Goal: Task Accomplishment & Management: Manage account settings

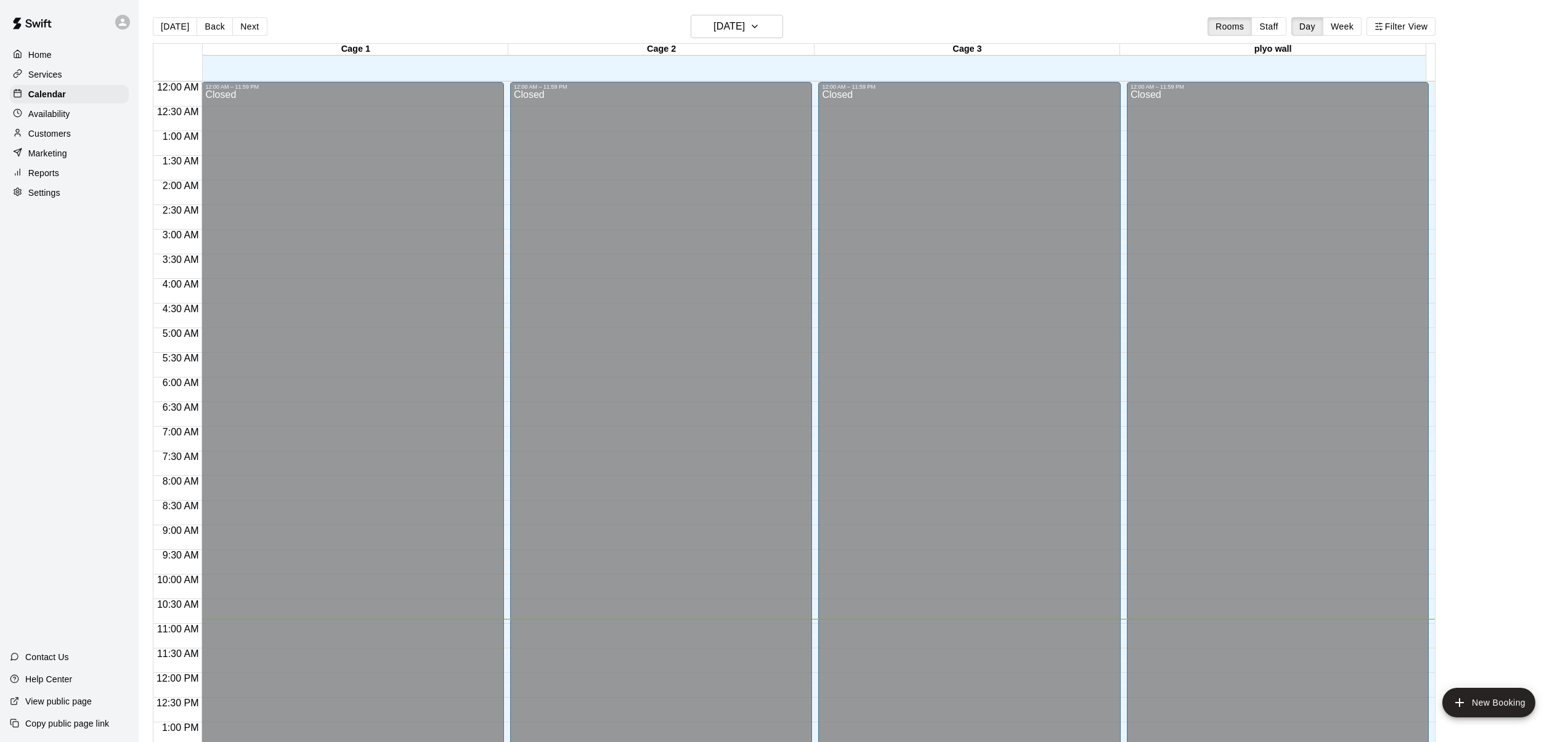
scroll to position [505, 0]
click at [1271, 26] on button "Staff" at bounding box center [1268, 27] width 35 height 18
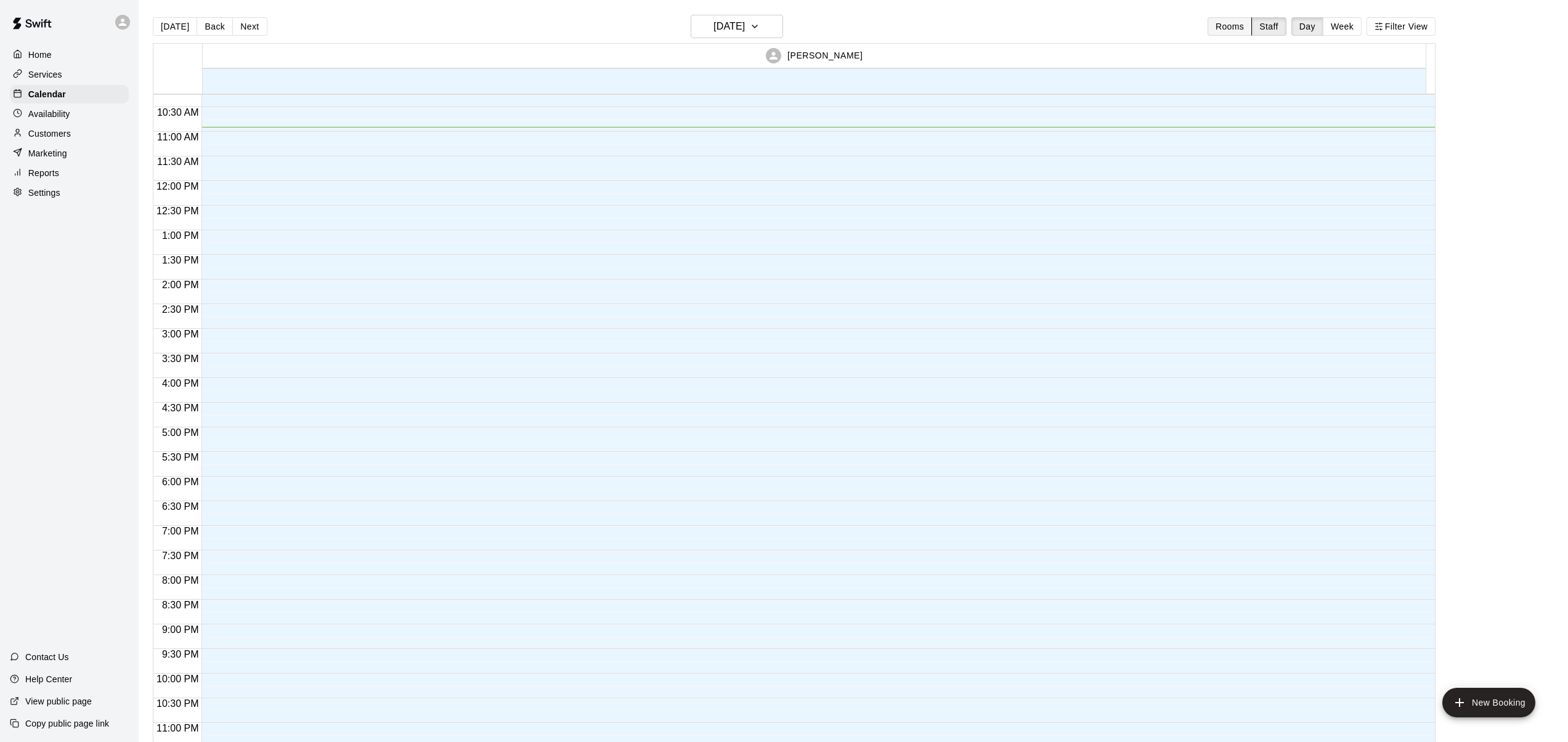
click at [1244, 27] on button "Rooms" at bounding box center [1230, 27] width 44 height 18
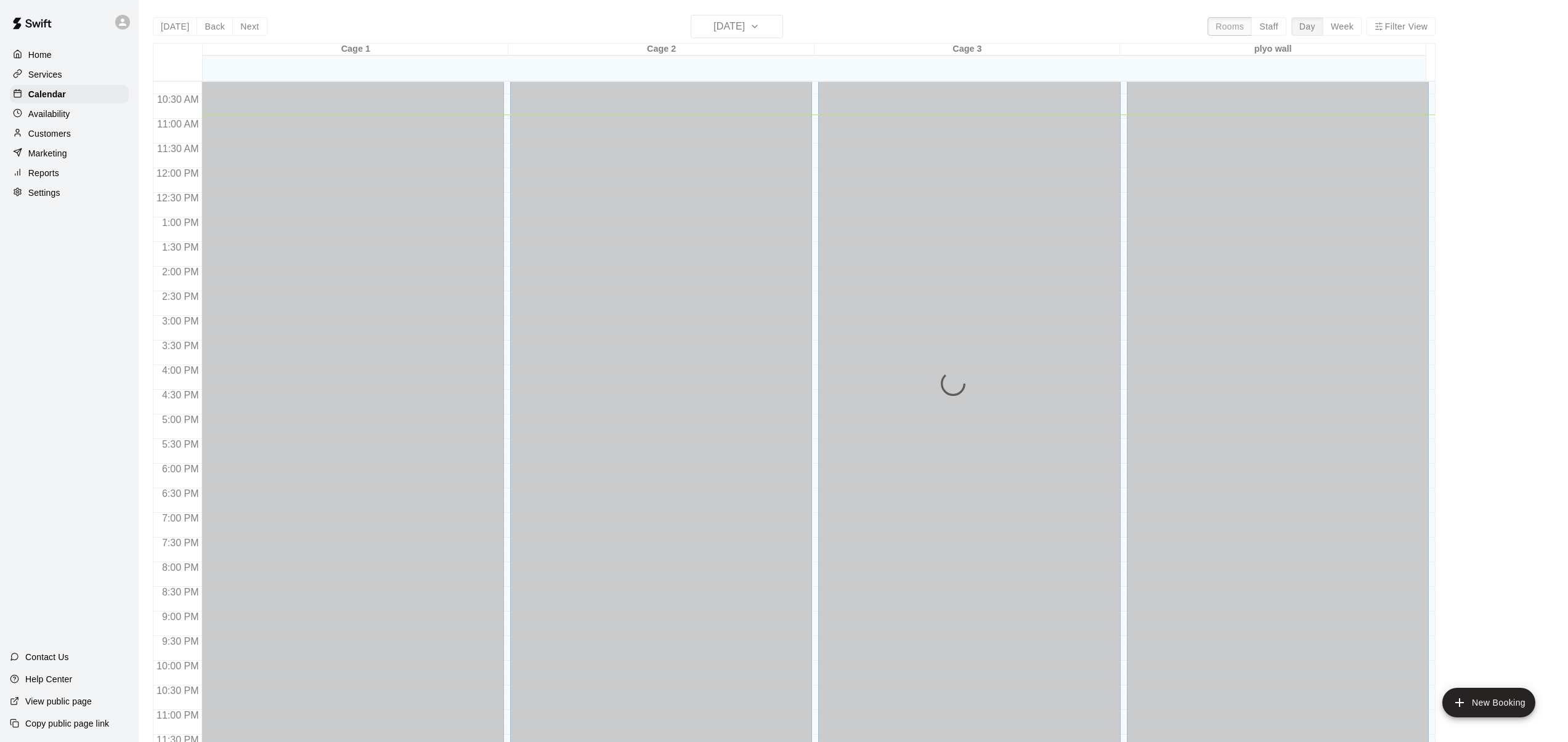
scroll to position [471, 0]
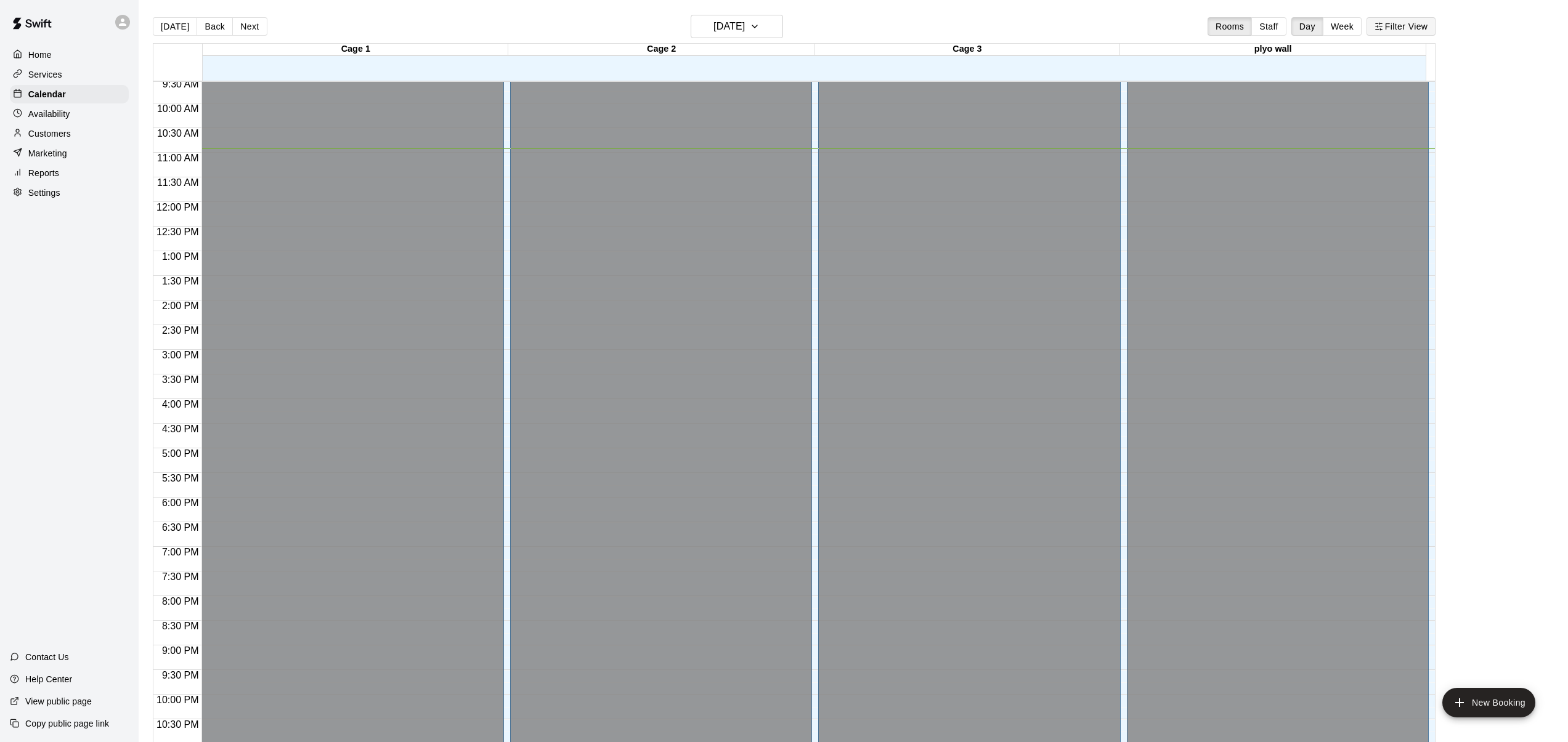
click at [1409, 30] on button "Filter View" at bounding box center [1400, 27] width 69 height 18
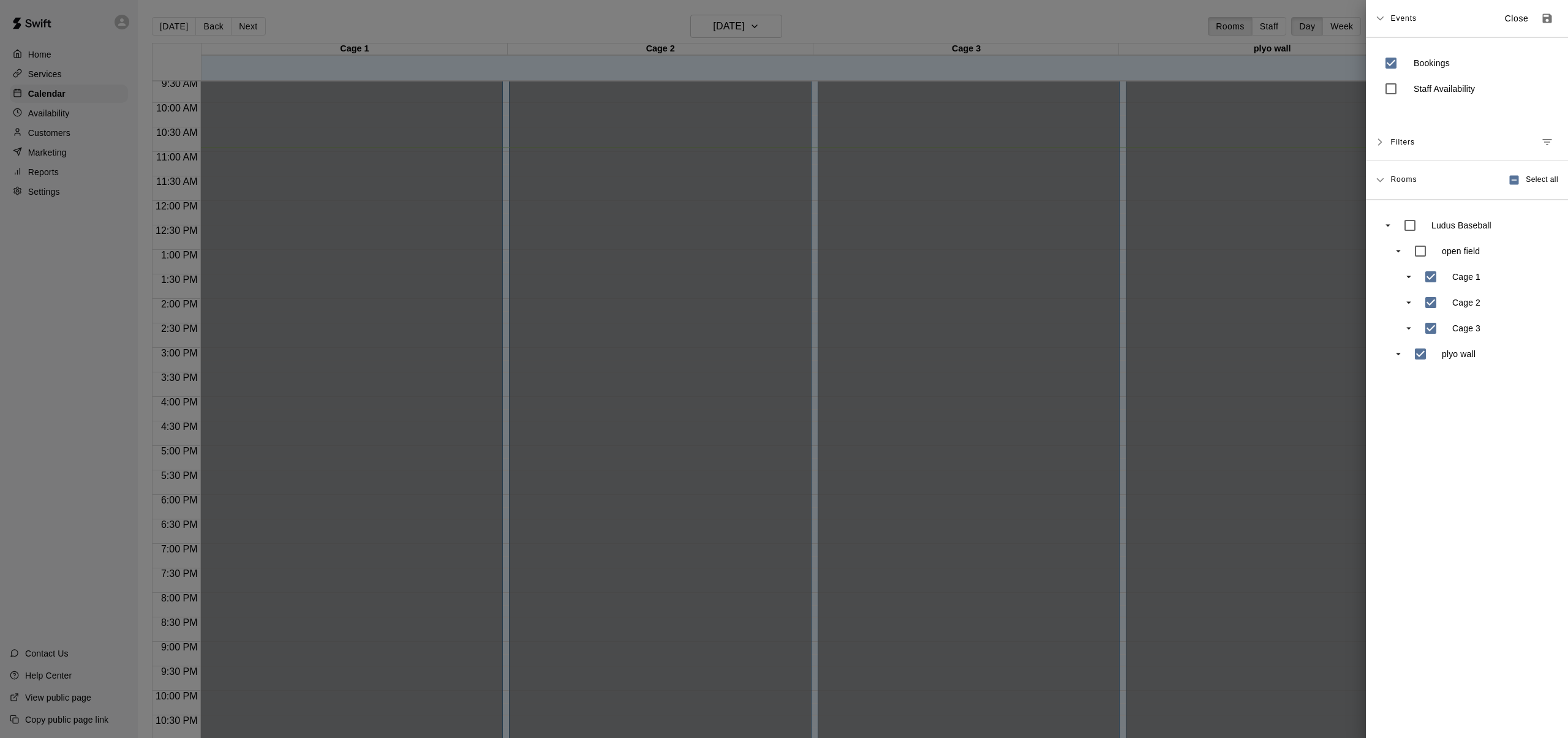
click at [35, 53] on div at bounding box center [784, 369] width 1568 height 738
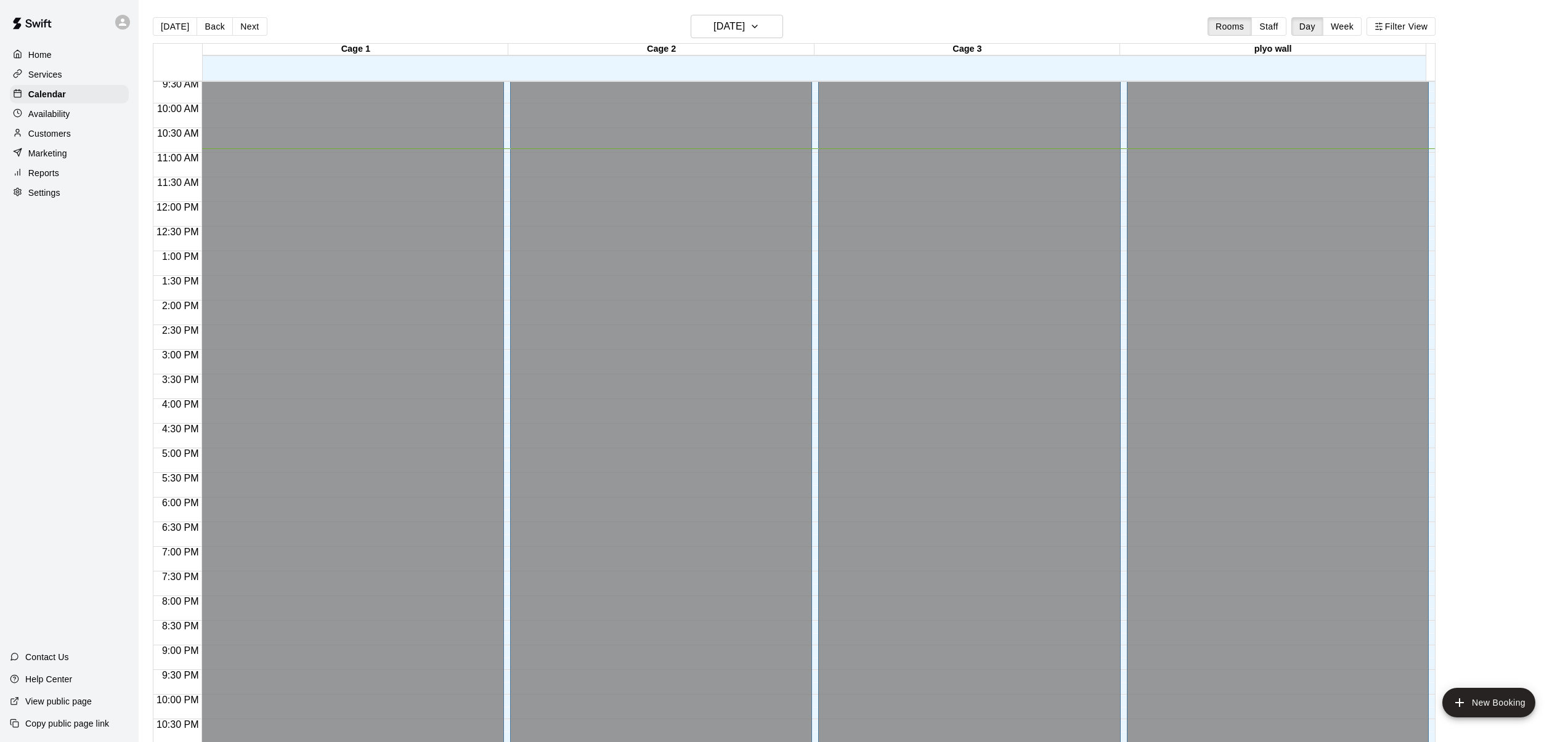
click at [34, 53] on p "Home" at bounding box center [39, 55] width 24 height 12
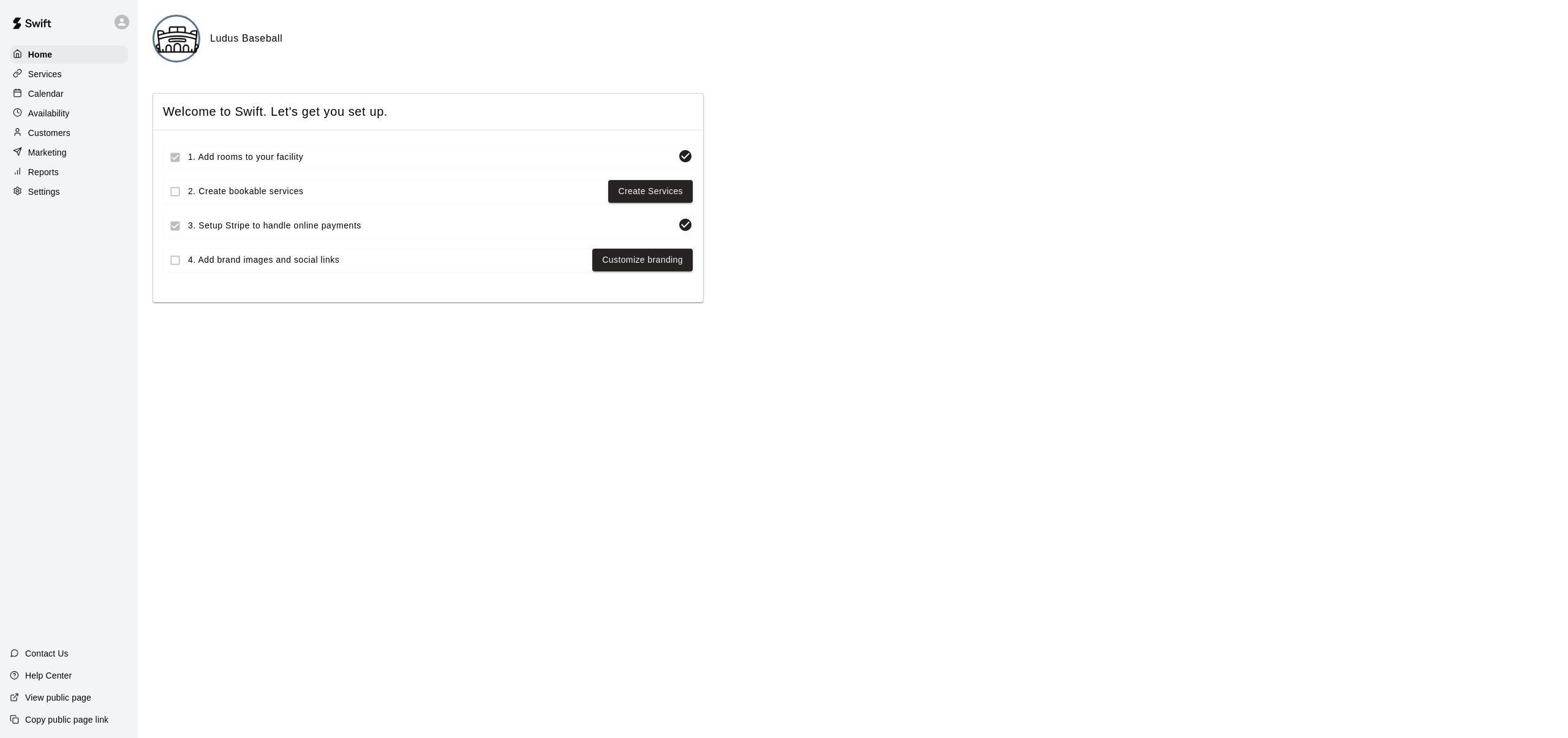
click at [47, 192] on p "Settings" at bounding box center [44, 192] width 32 height 12
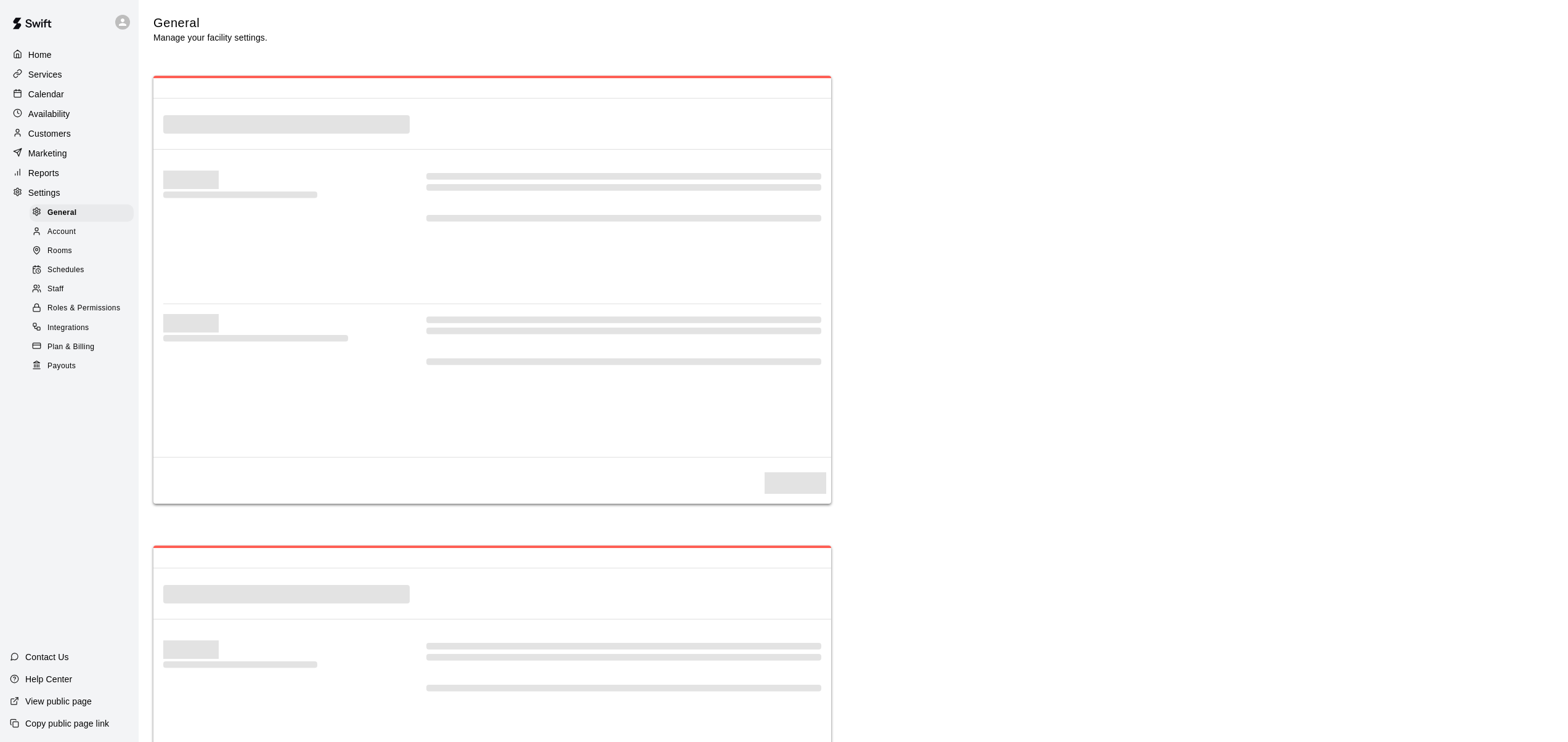
select select "**"
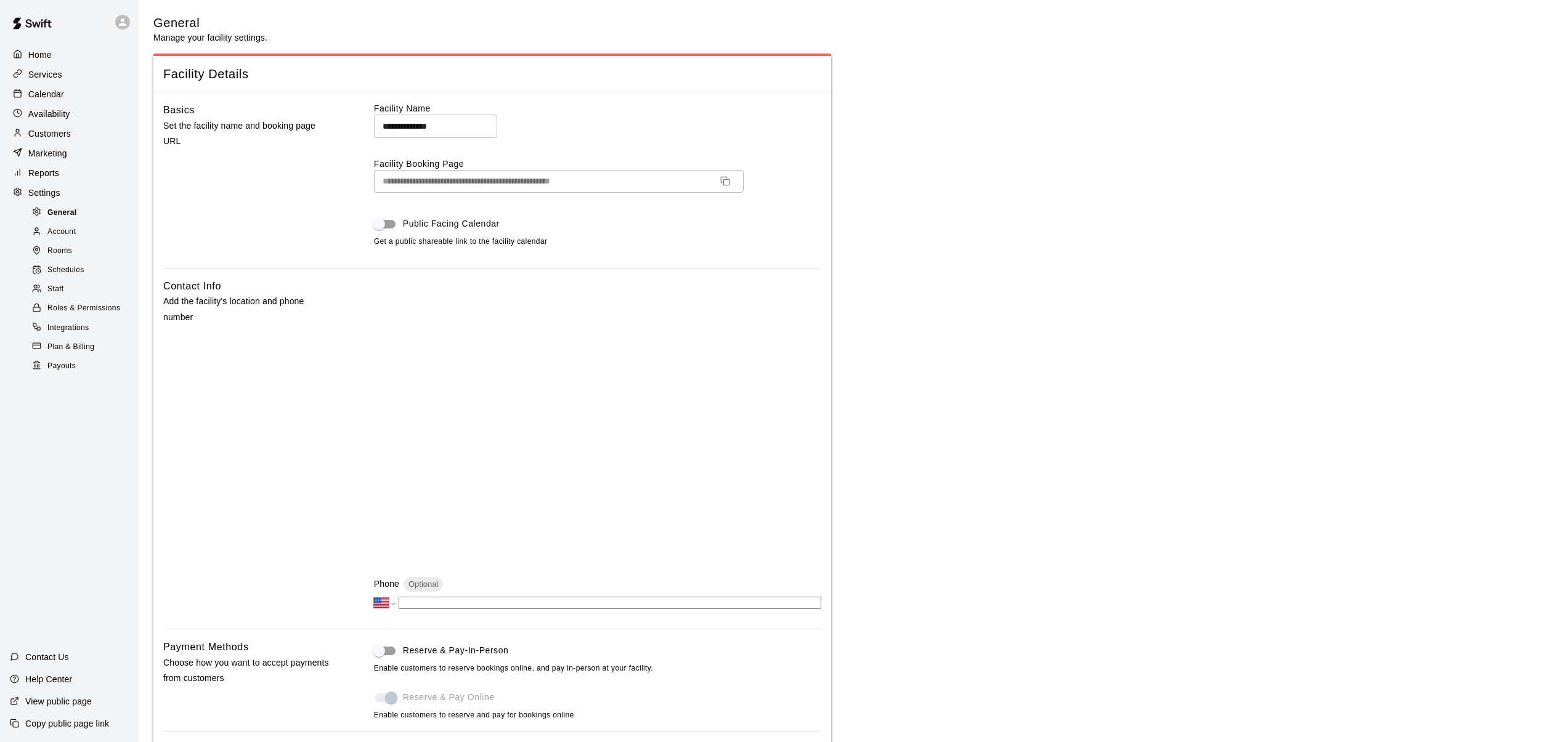
click at [58, 214] on span "General" at bounding box center [62, 213] width 30 height 12
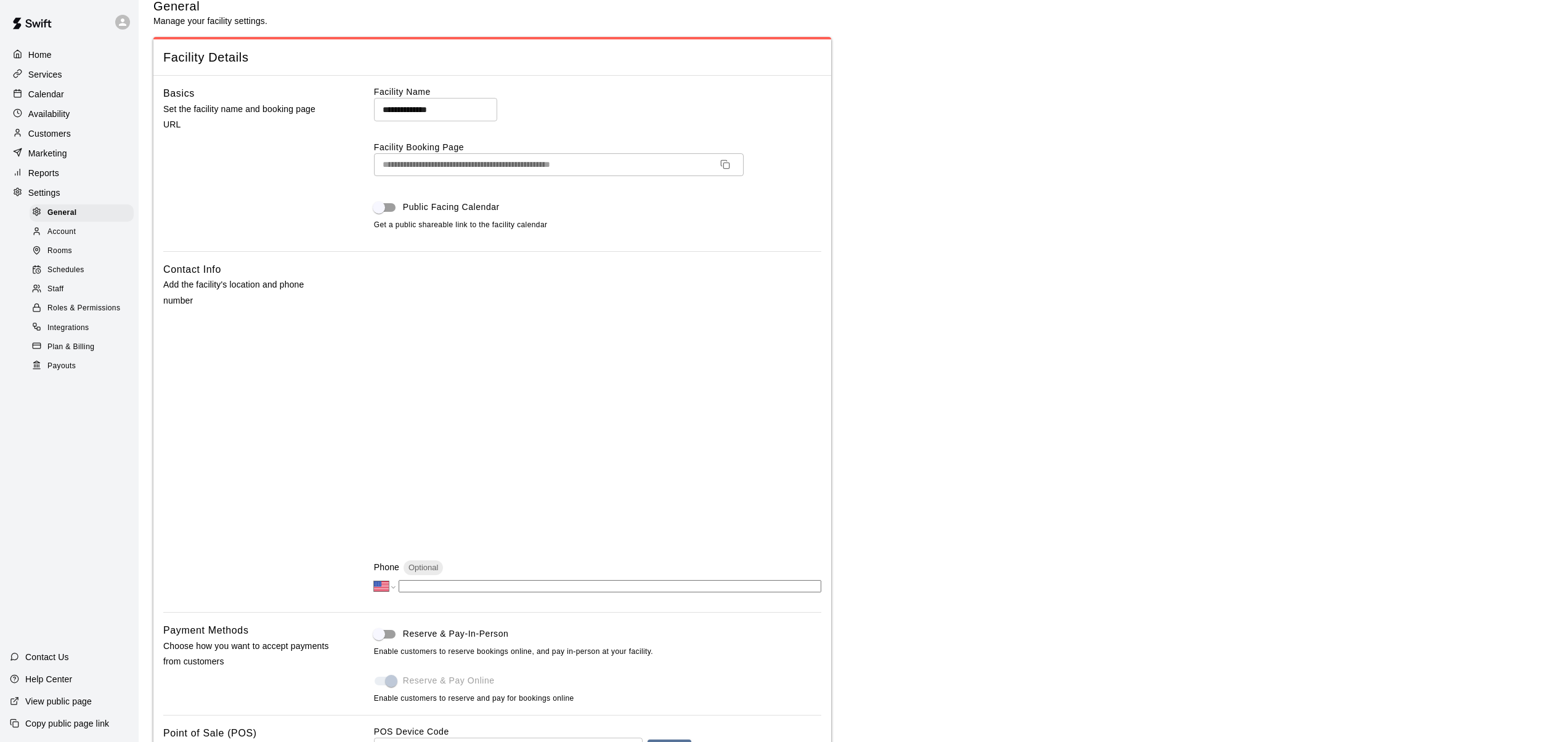
scroll to position [24, 0]
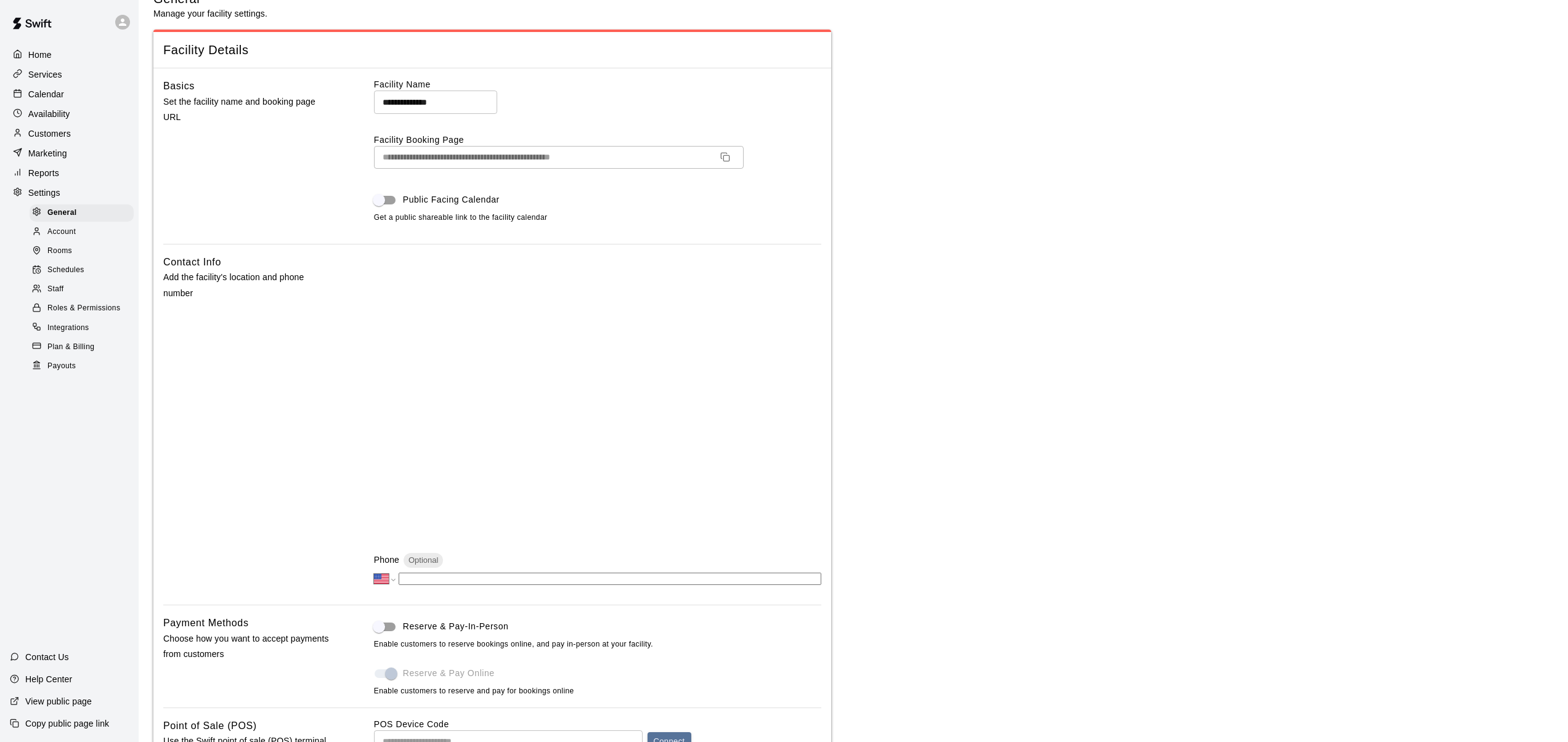
click at [63, 250] on span "Rooms" at bounding box center [60, 251] width 24 height 12
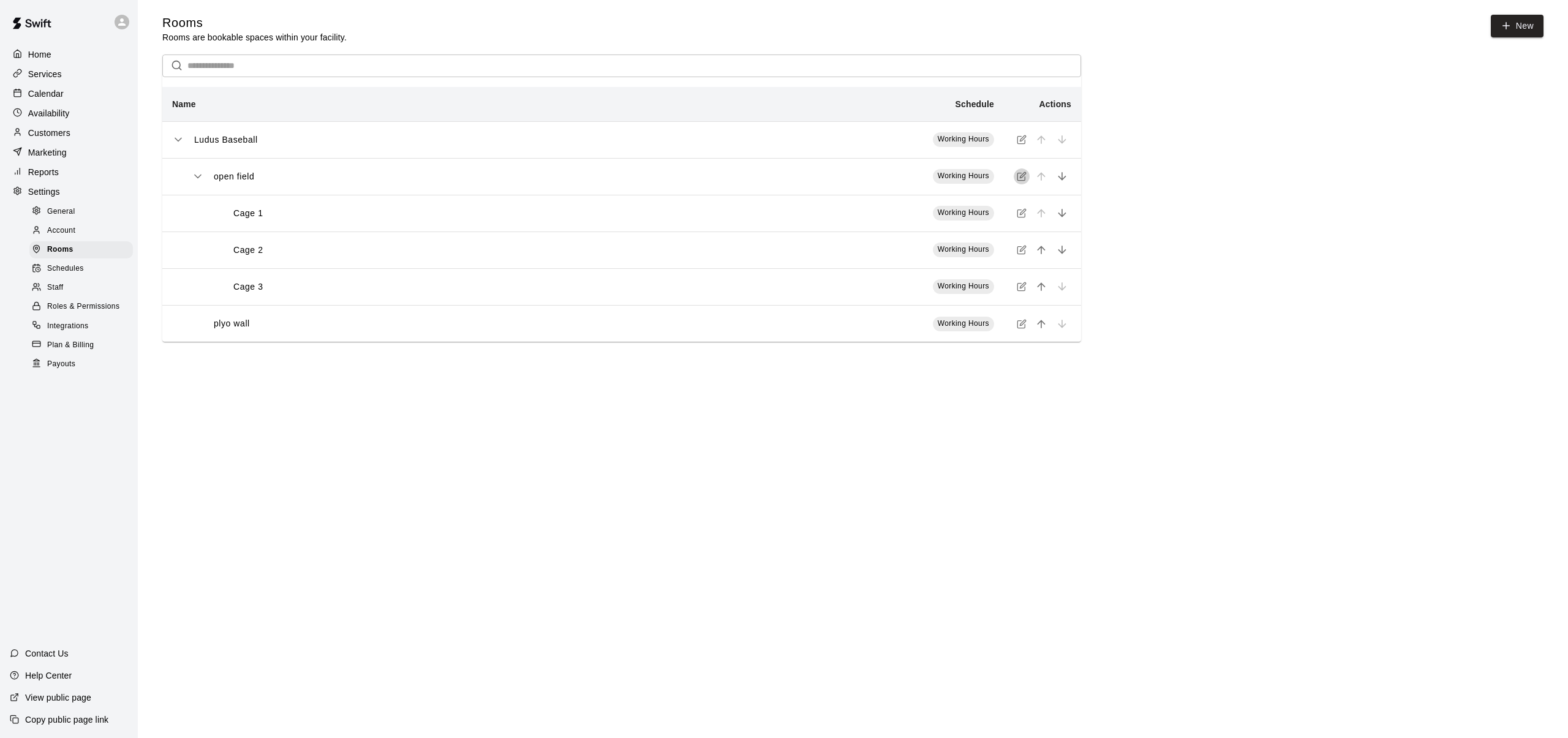
click at [1024, 176] on icon "simple table" at bounding box center [1021, 176] width 10 height 10
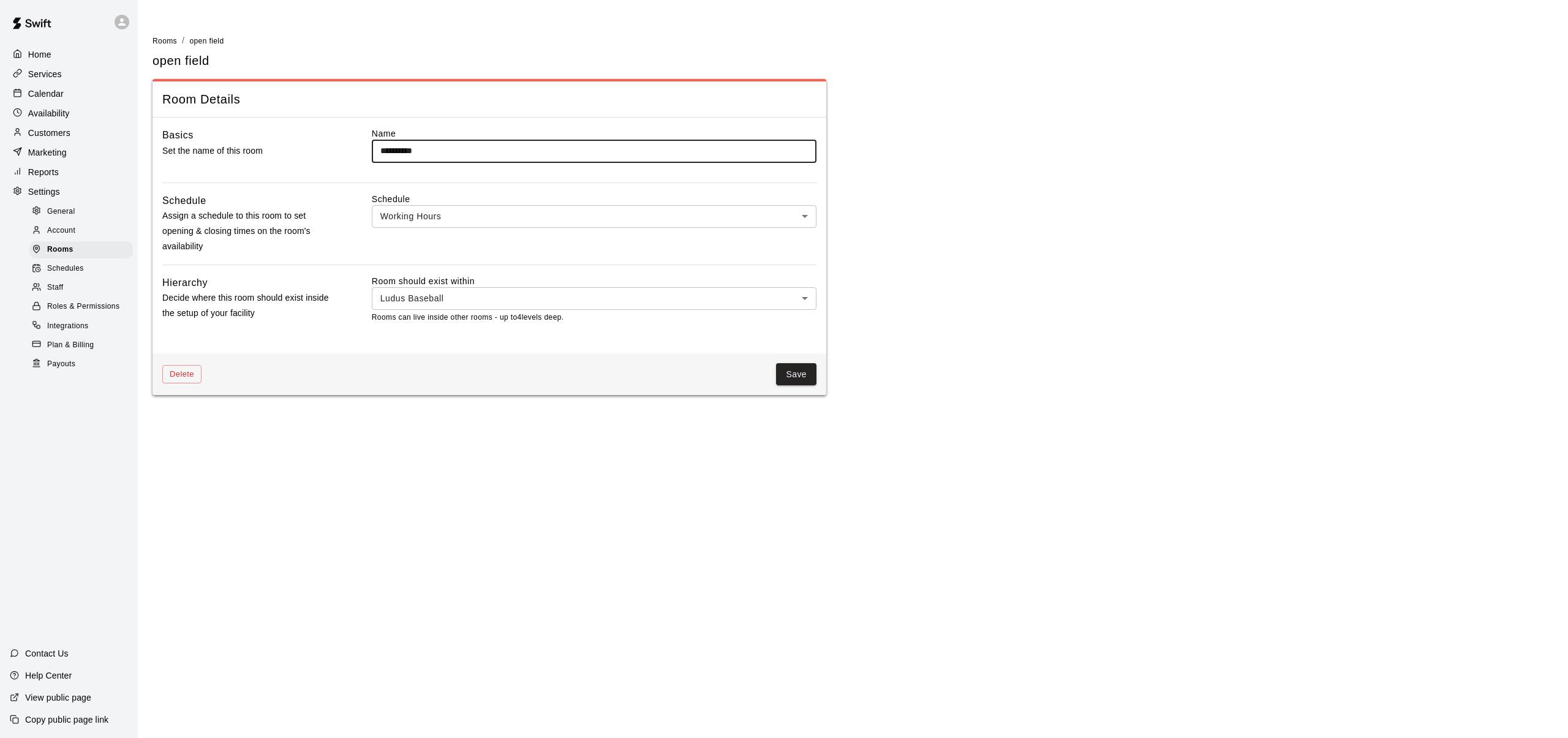
click at [384, 152] on input "**********" at bounding box center [594, 151] width 445 height 23
click at [407, 152] on input "**********" at bounding box center [594, 151] width 445 height 23
type input "**********"
click at [500, 135] on label "Name" at bounding box center [594, 134] width 445 height 12
click at [793, 374] on button "Save" at bounding box center [796, 375] width 41 height 23
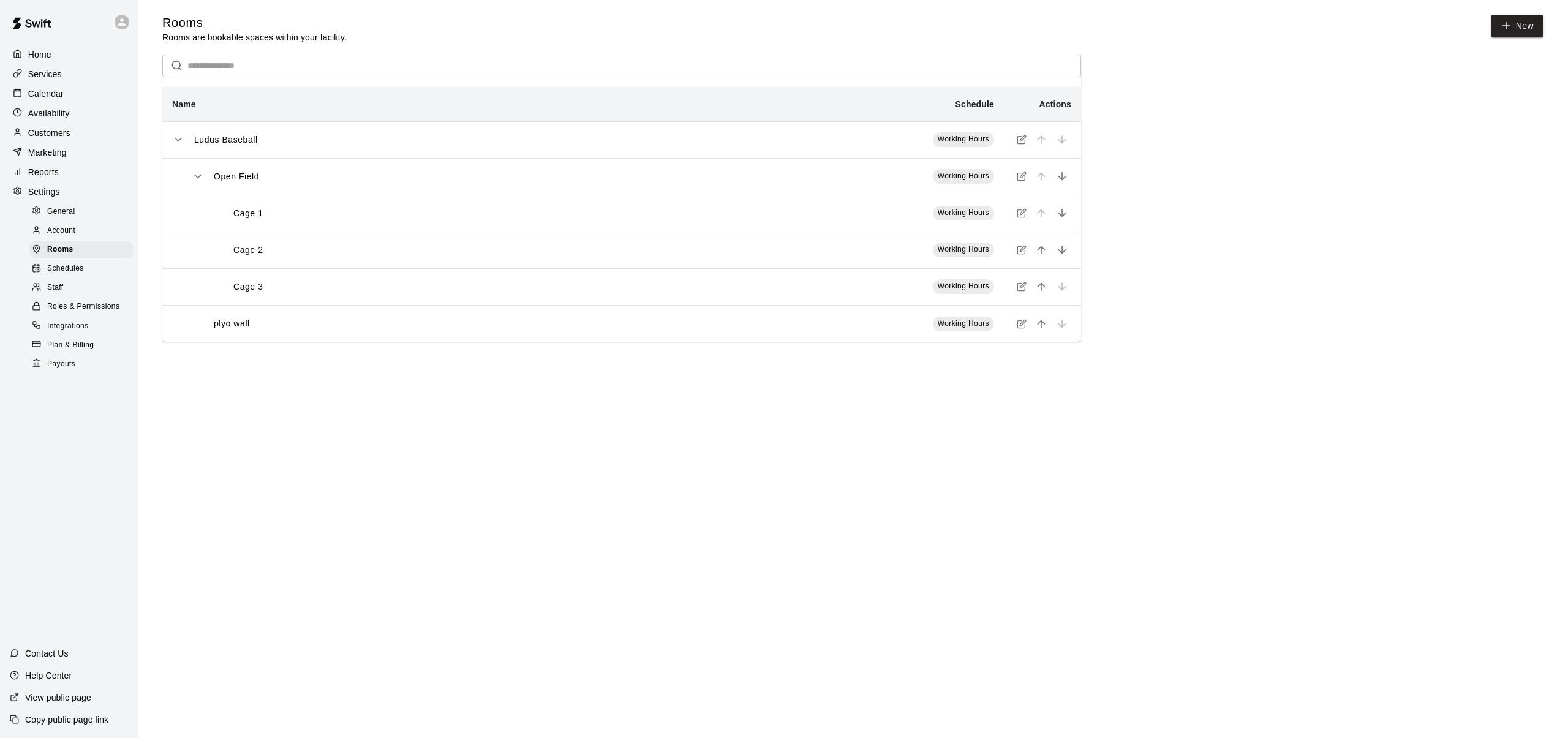
click at [1020, 325] on icon "simple table" at bounding box center [1022, 322] width 5 height 5
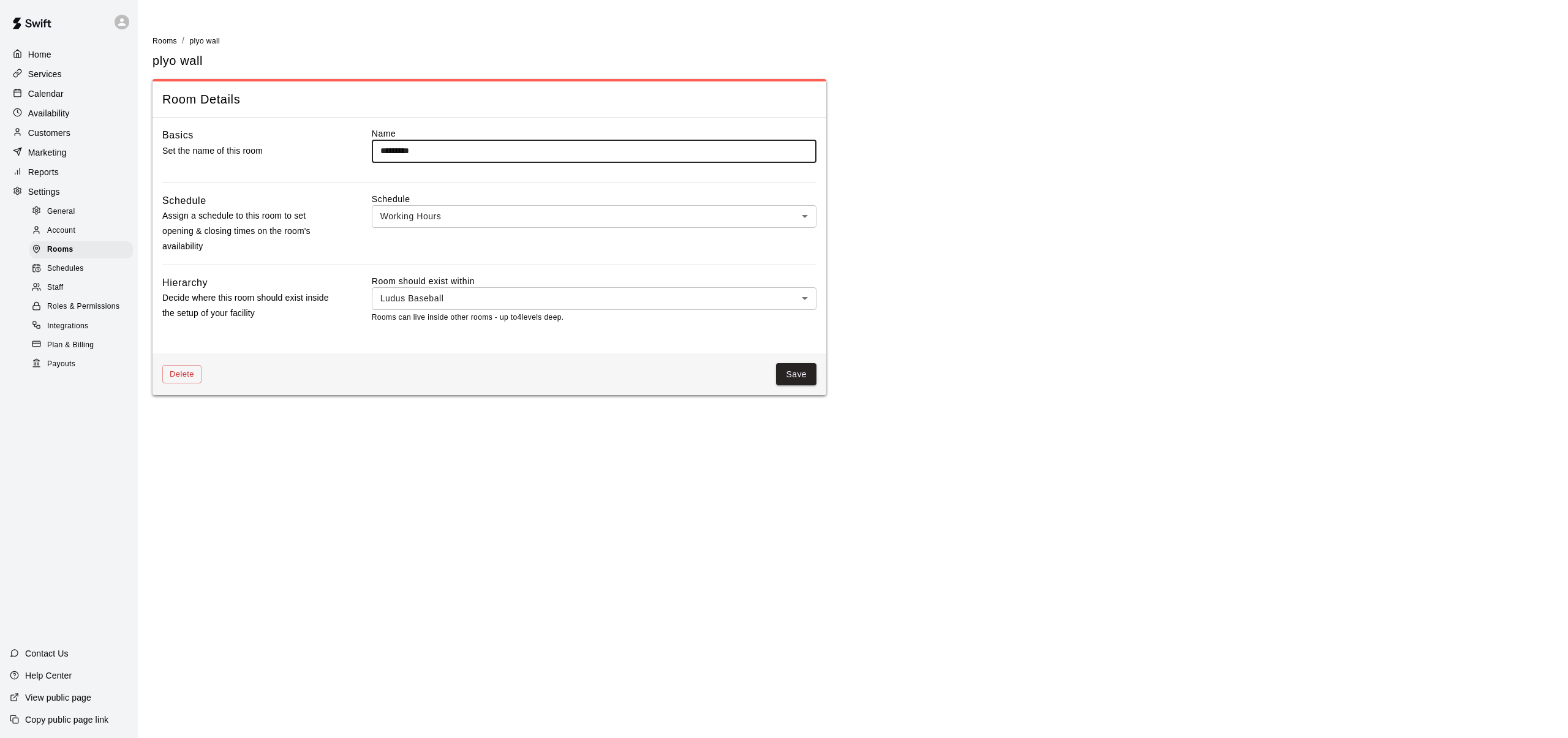
click at [385, 152] on input "*********" at bounding box center [594, 151] width 445 height 23
click at [405, 152] on input "*********" at bounding box center [594, 151] width 445 height 23
type input "*********"
click at [802, 376] on button "Save" at bounding box center [796, 375] width 41 height 23
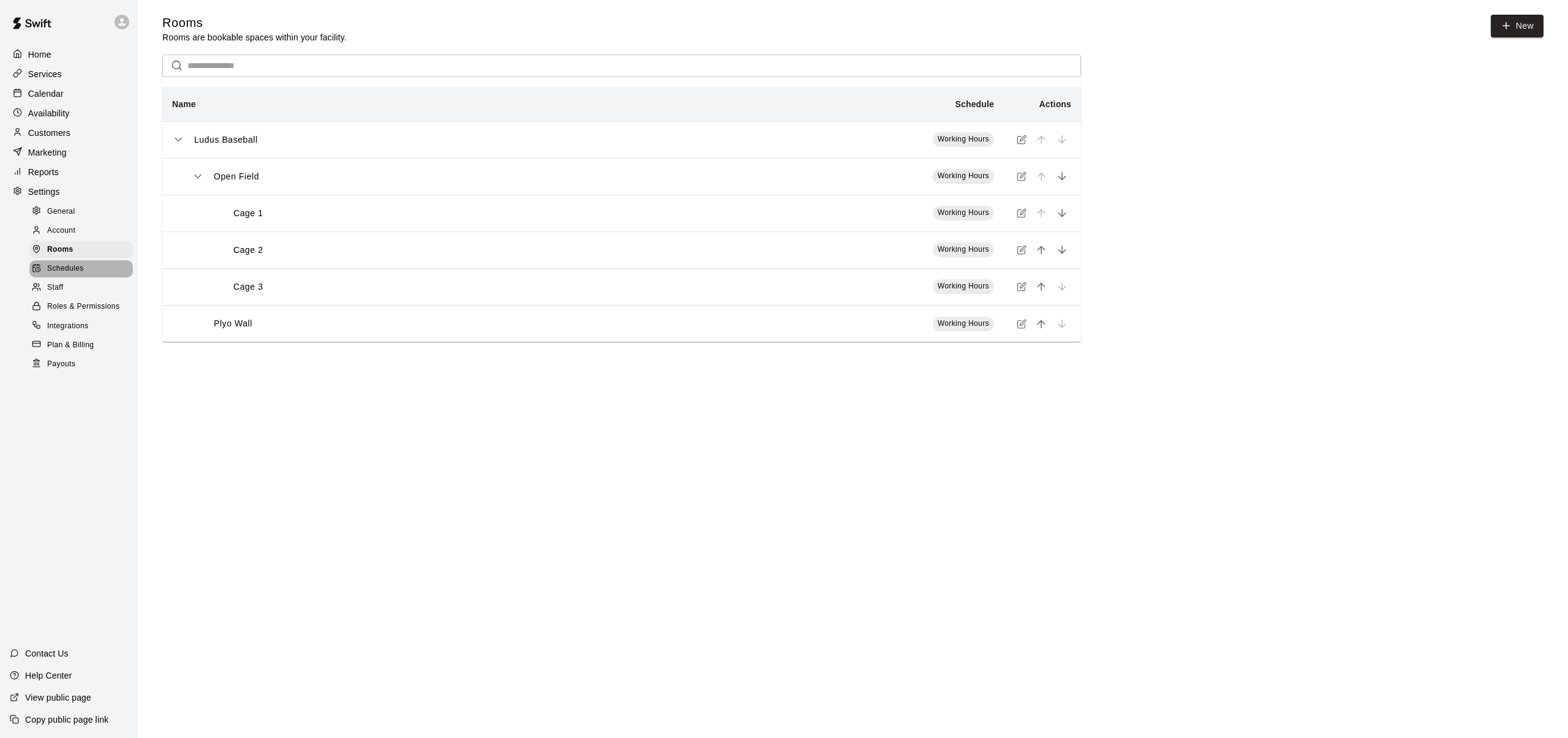
click at [63, 269] on span "Schedules" at bounding box center [66, 269] width 37 height 12
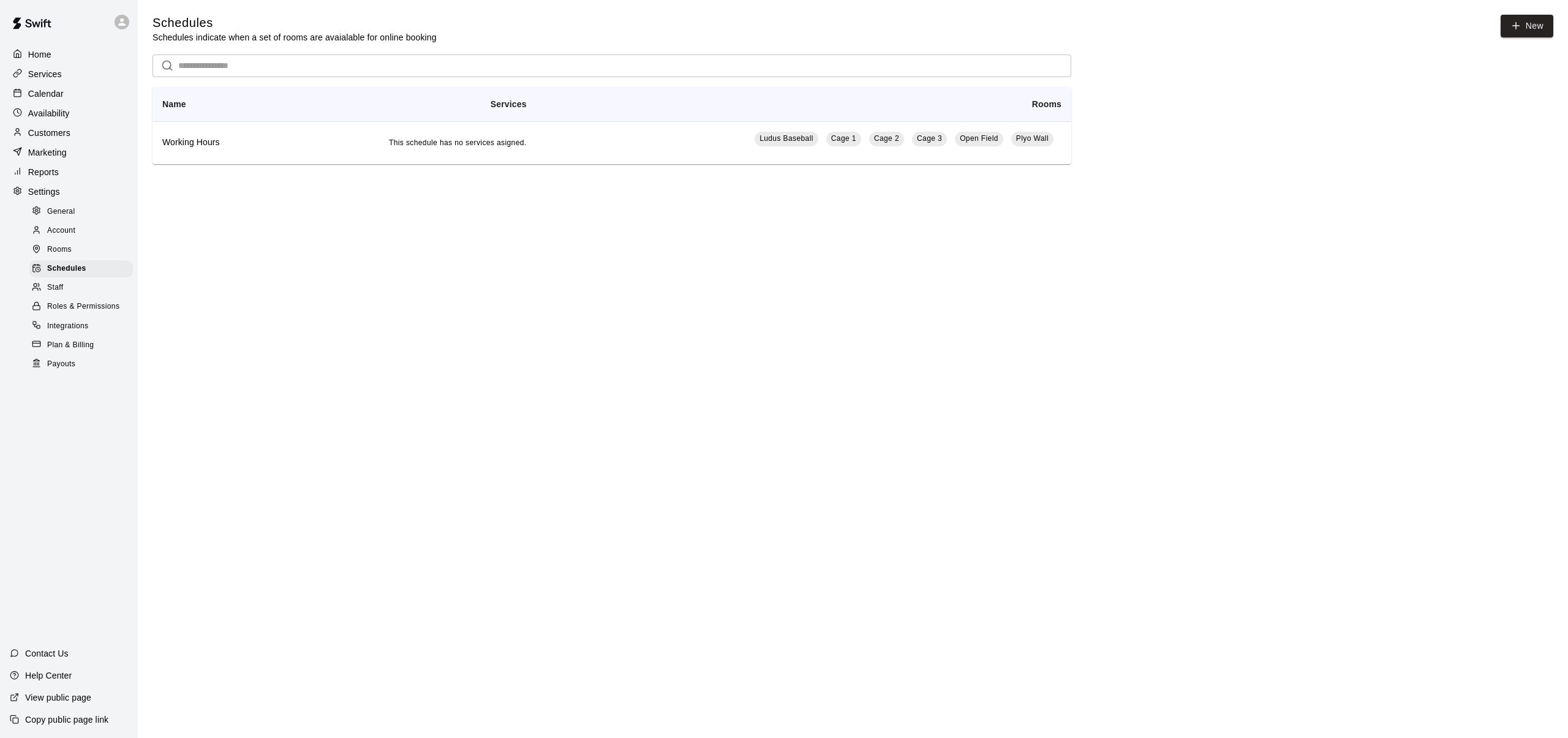
click at [63, 248] on span "Rooms" at bounding box center [60, 250] width 24 height 12
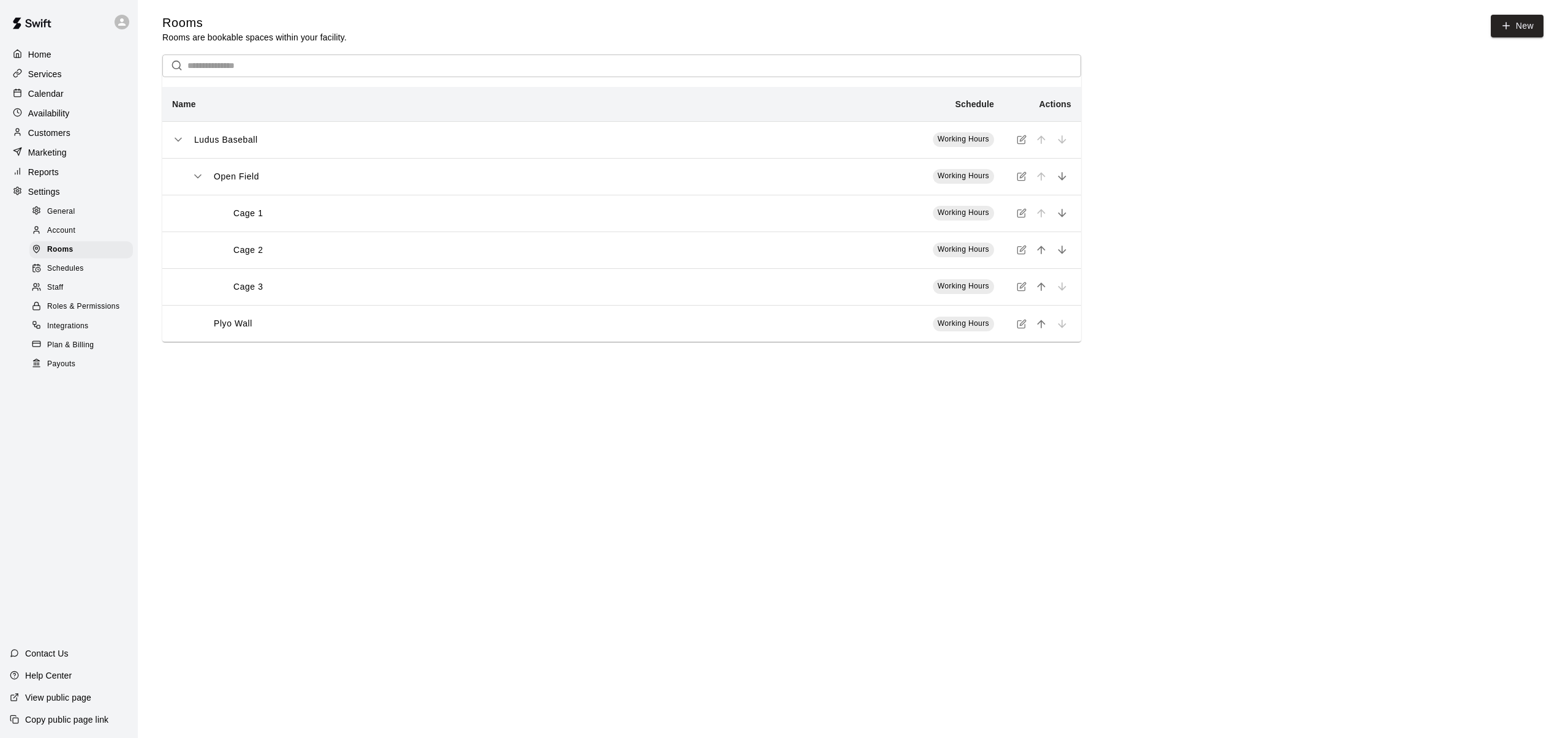
click at [64, 236] on span "Account" at bounding box center [61, 231] width 28 height 12
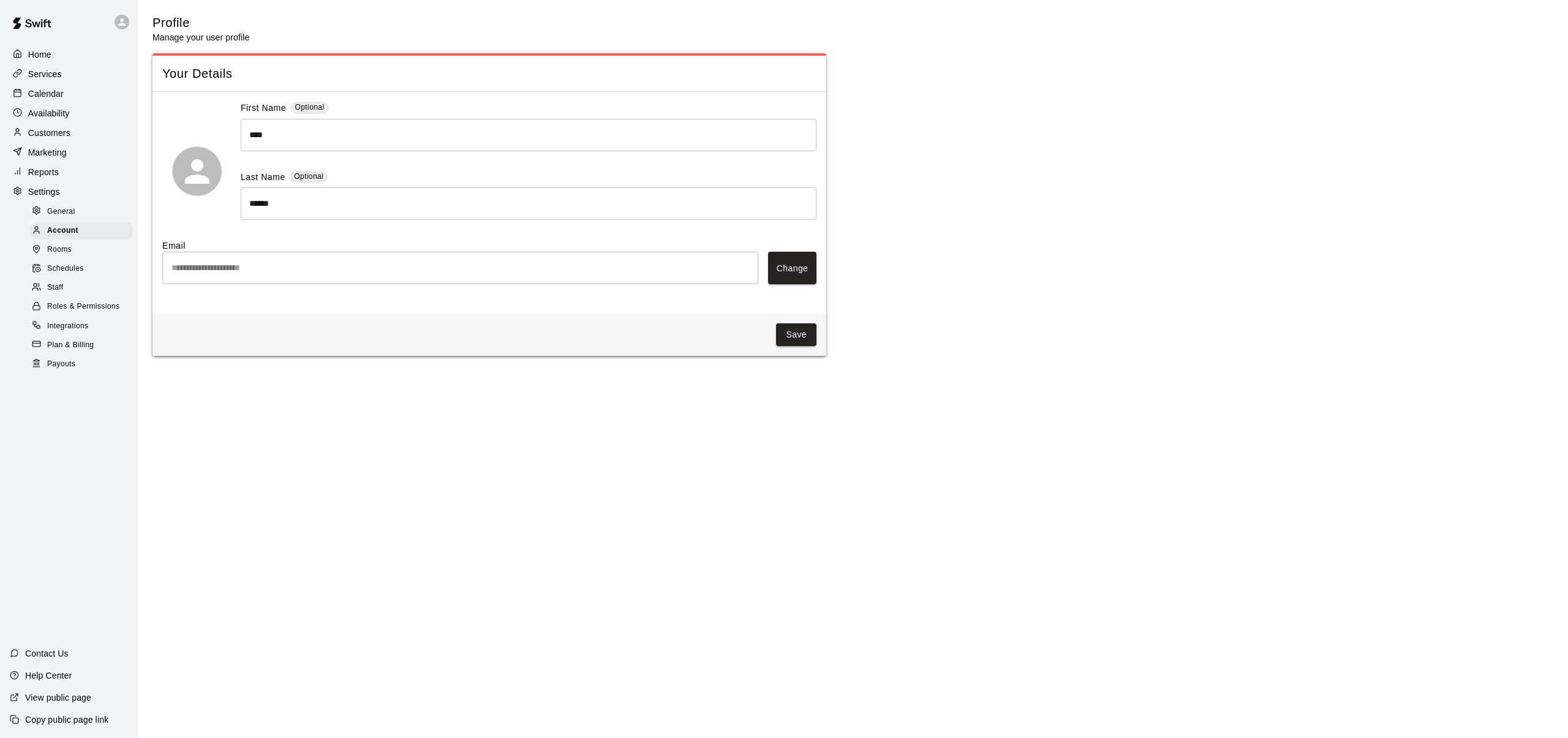
click at [64, 212] on span "General" at bounding box center [61, 212] width 28 height 12
select select "**"
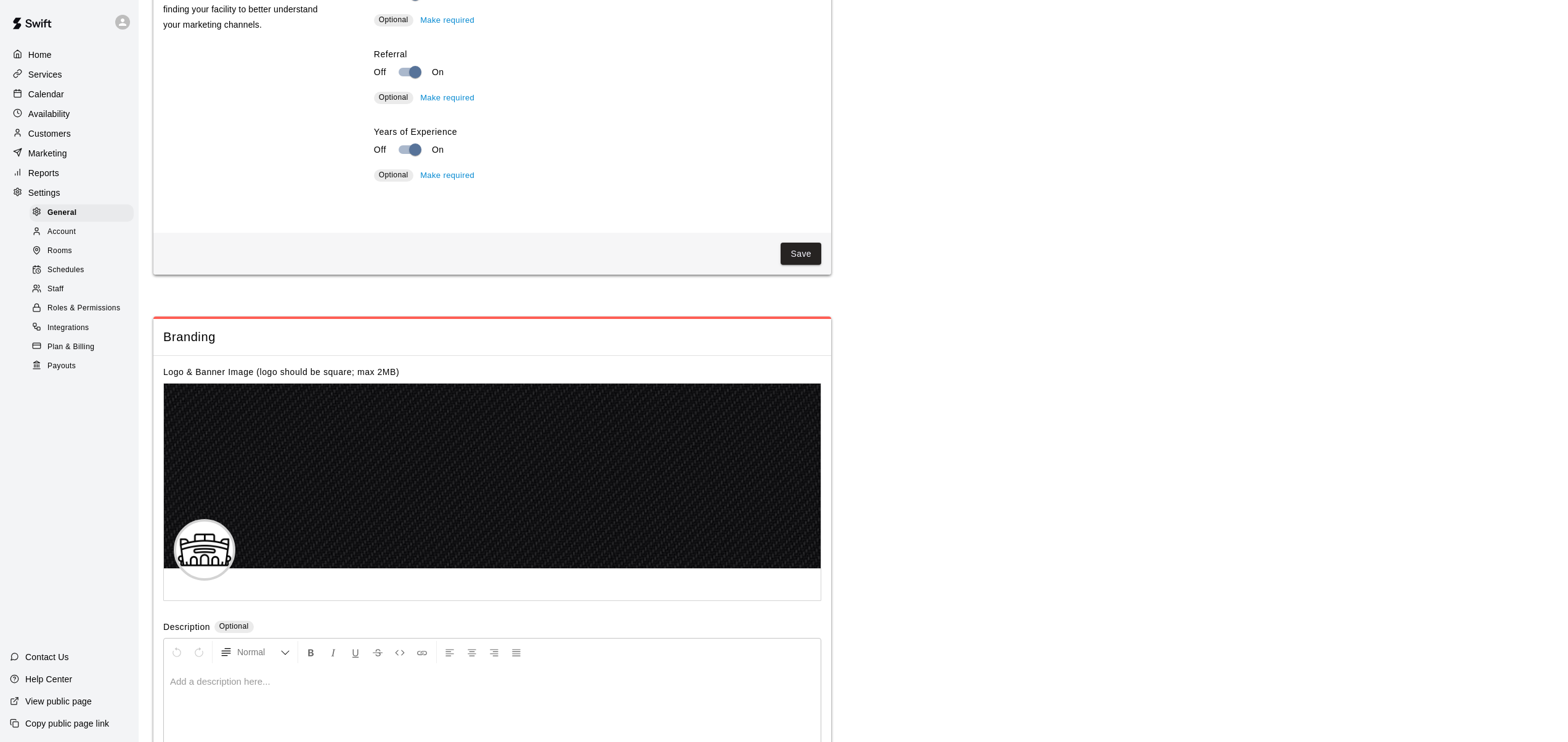
scroll to position [2659, 0]
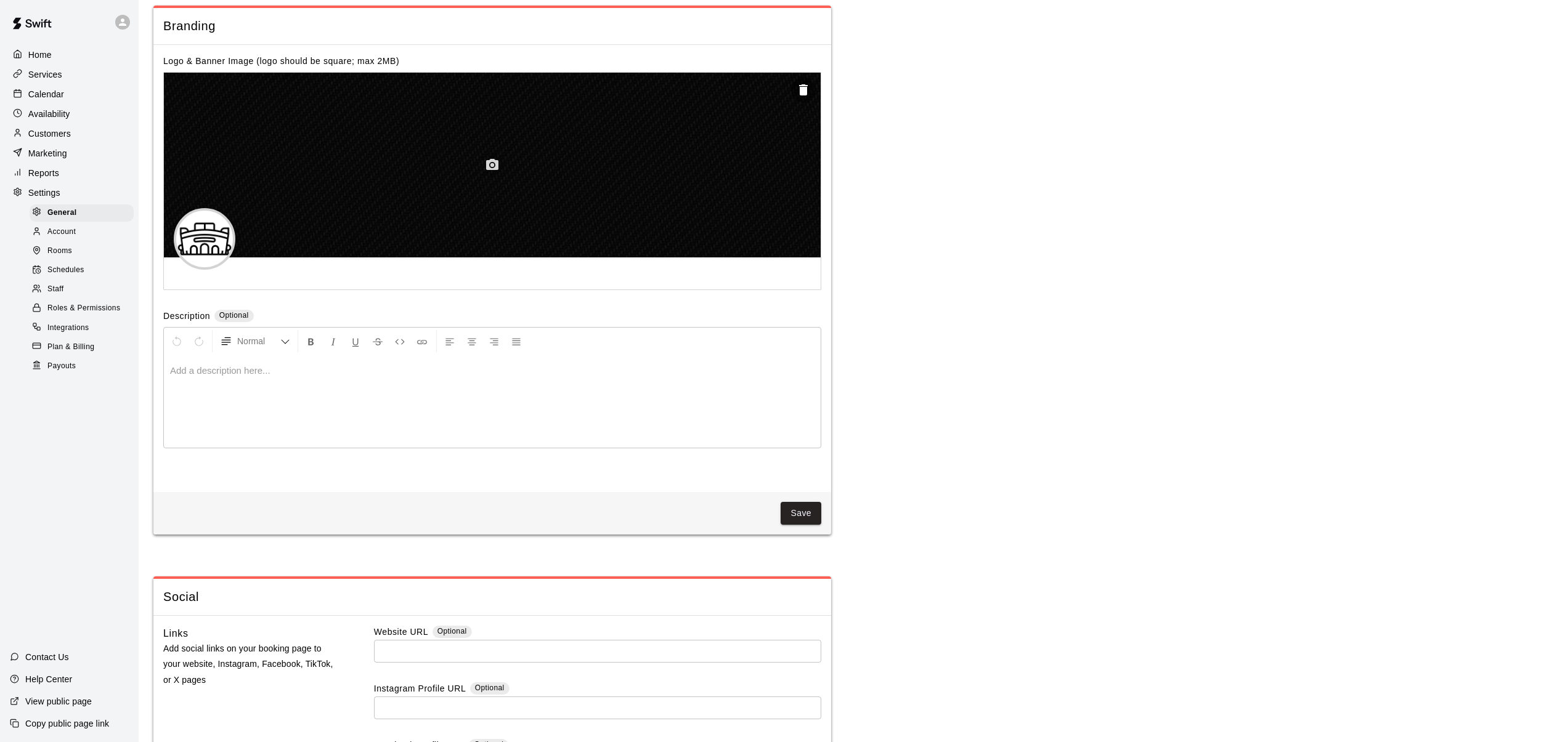
click at [491, 166] on circle "button" at bounding box center [492, 165] width 4 height 4
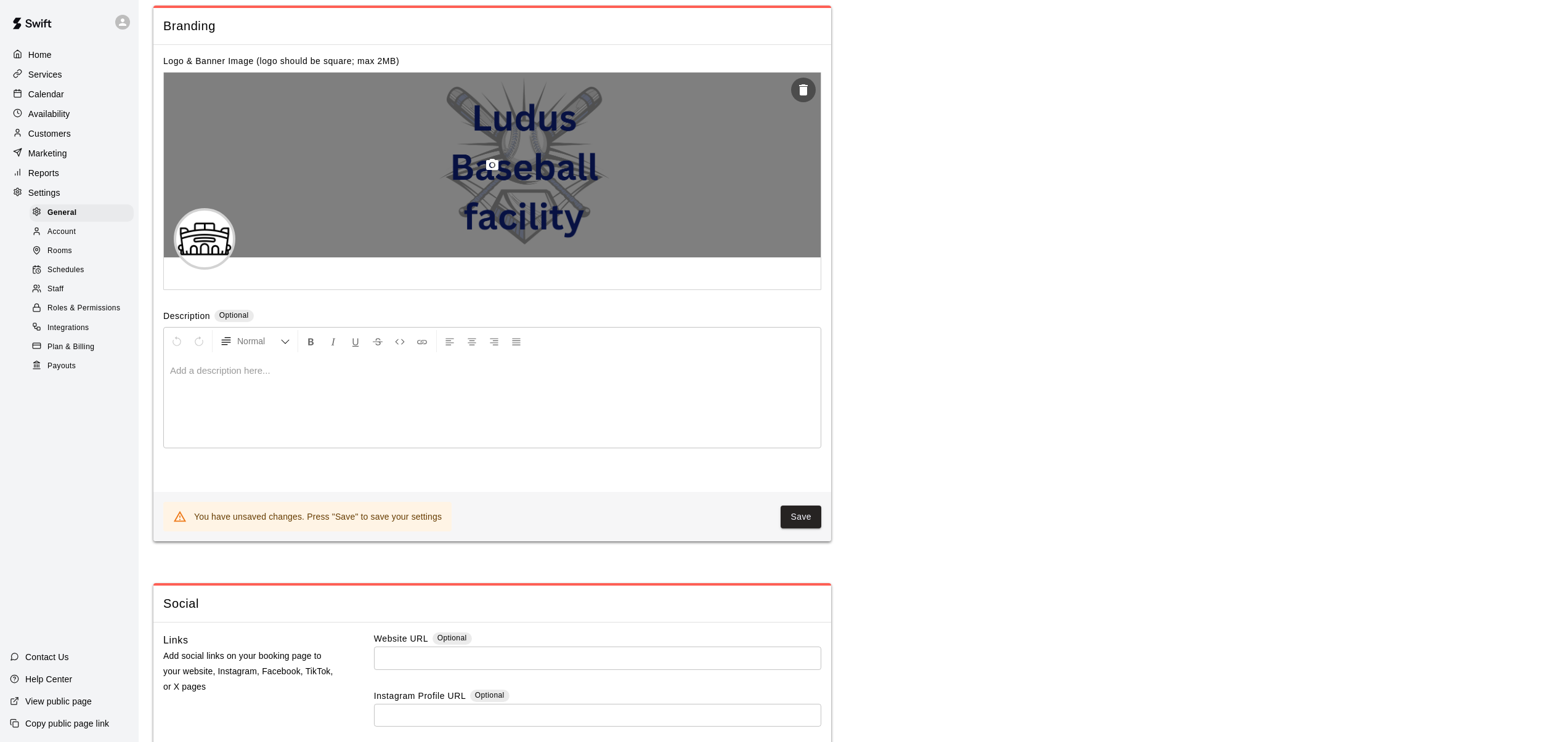
drag, startPoint x: 533, startPoint y: 159, endPoint x: 504, endPoint y: 159, distance: 29.0
click at [504, 159] on div at bounding box center [492, 165] width 657 height 185
click at [526, 168] on div at bounding box center [492, 165] width 657 height 185
drag, startPoint x: 526, startPoint y: 168, endPoint x: 506, endPoint y: 168, distance: 20.0
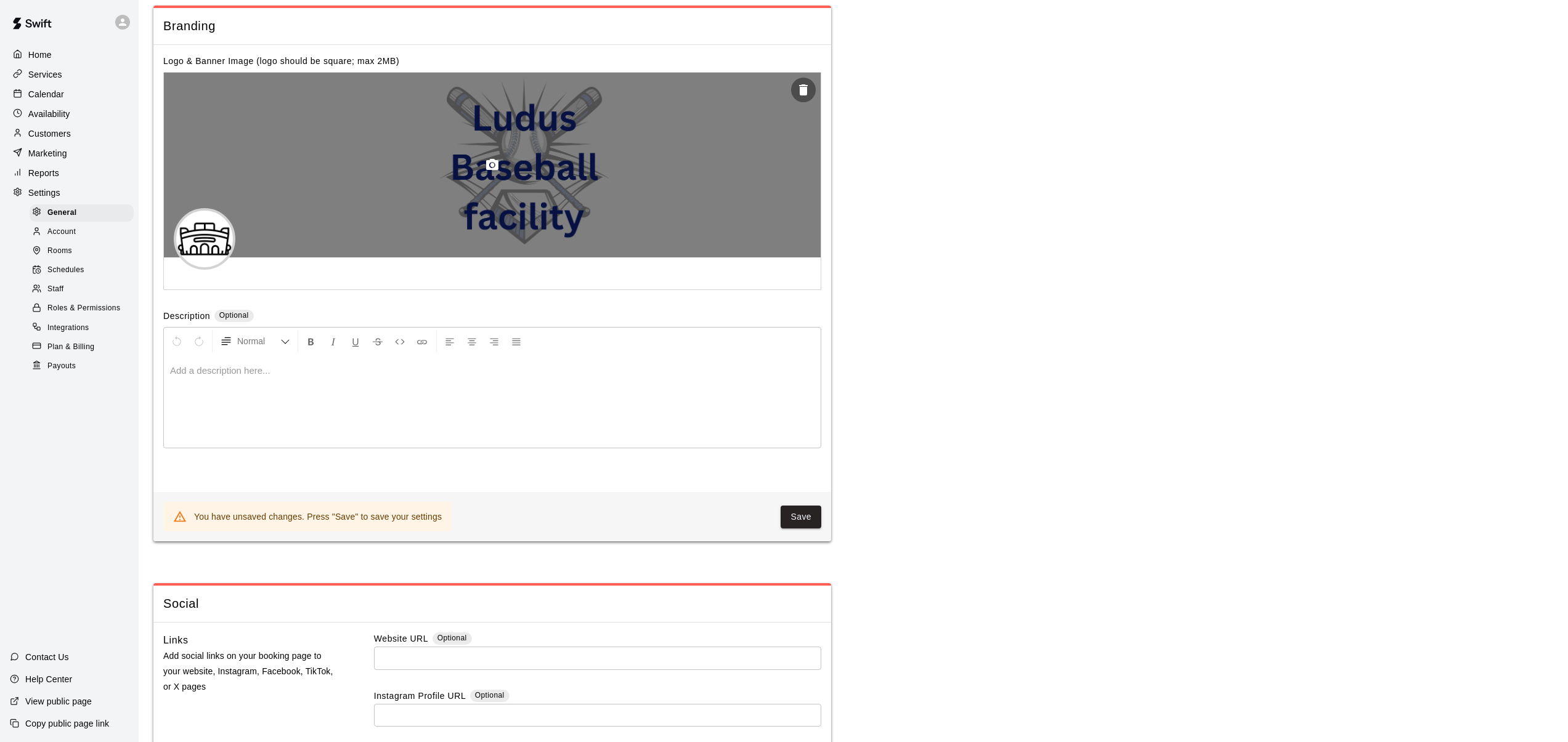
click at [506, 168] on div at bounding box center [492, 165] width 657 height 185
click at [657, 150] on div at bounding box center [492, 165] width 657 height 185
drag, startPoint x: 526, startPoint y: 168, endPoint x: 513, endPoint y: 171, distance: 13.3
click at [513, 171] on div at bounding box center [492, 165] width 657 height 185
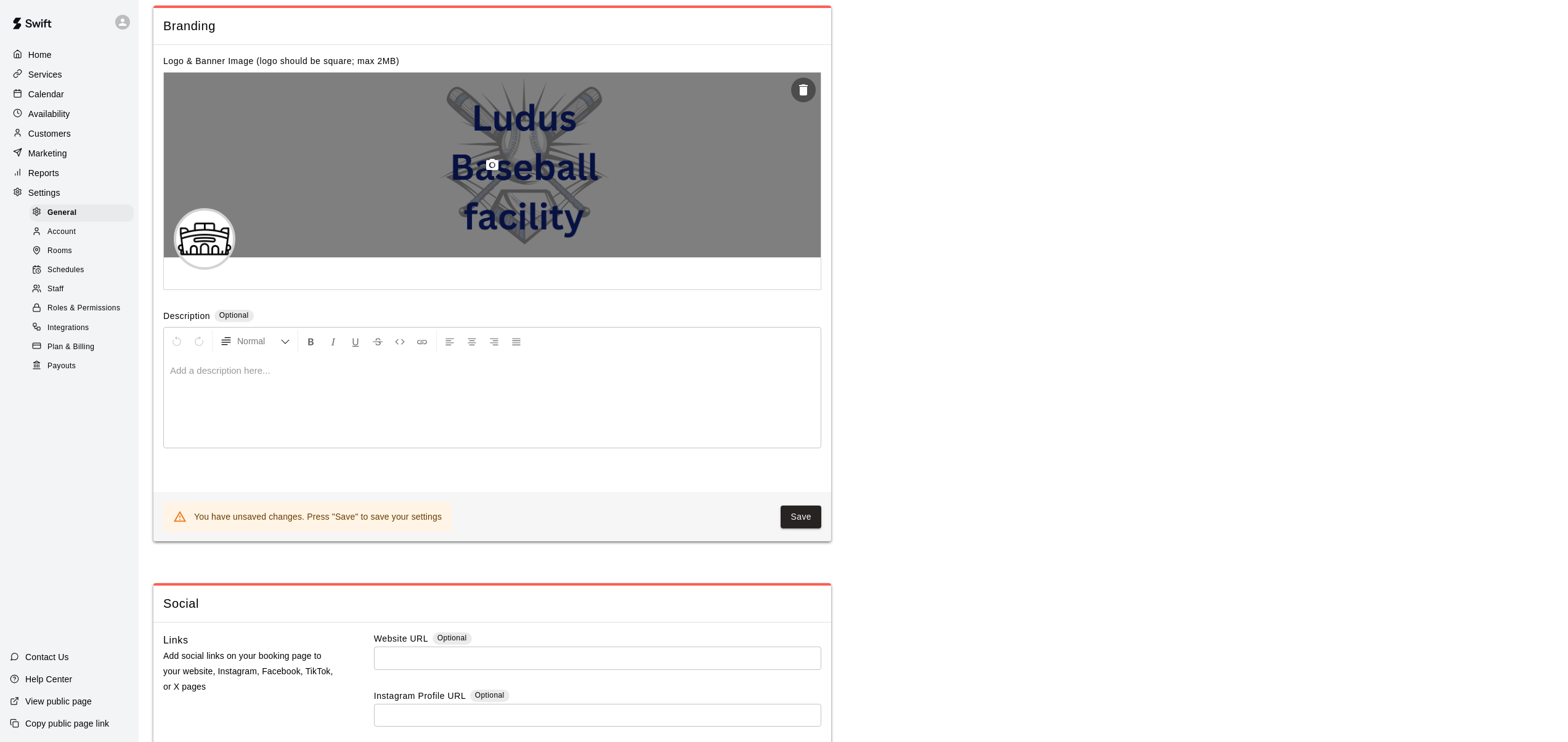
click at [513, 171] on div at bounding box center [492, 165] width 657 height 185
click at [671, 172] on div at bounding box center [492, 165] width 657 height 185
click at [478, 176] on div at bounding box center [492, 165] width 657 height 185
drag, startPoint x: 478, startPoint y: 176, endPoint x: 262, endPoint y: 233, distance: 223.4
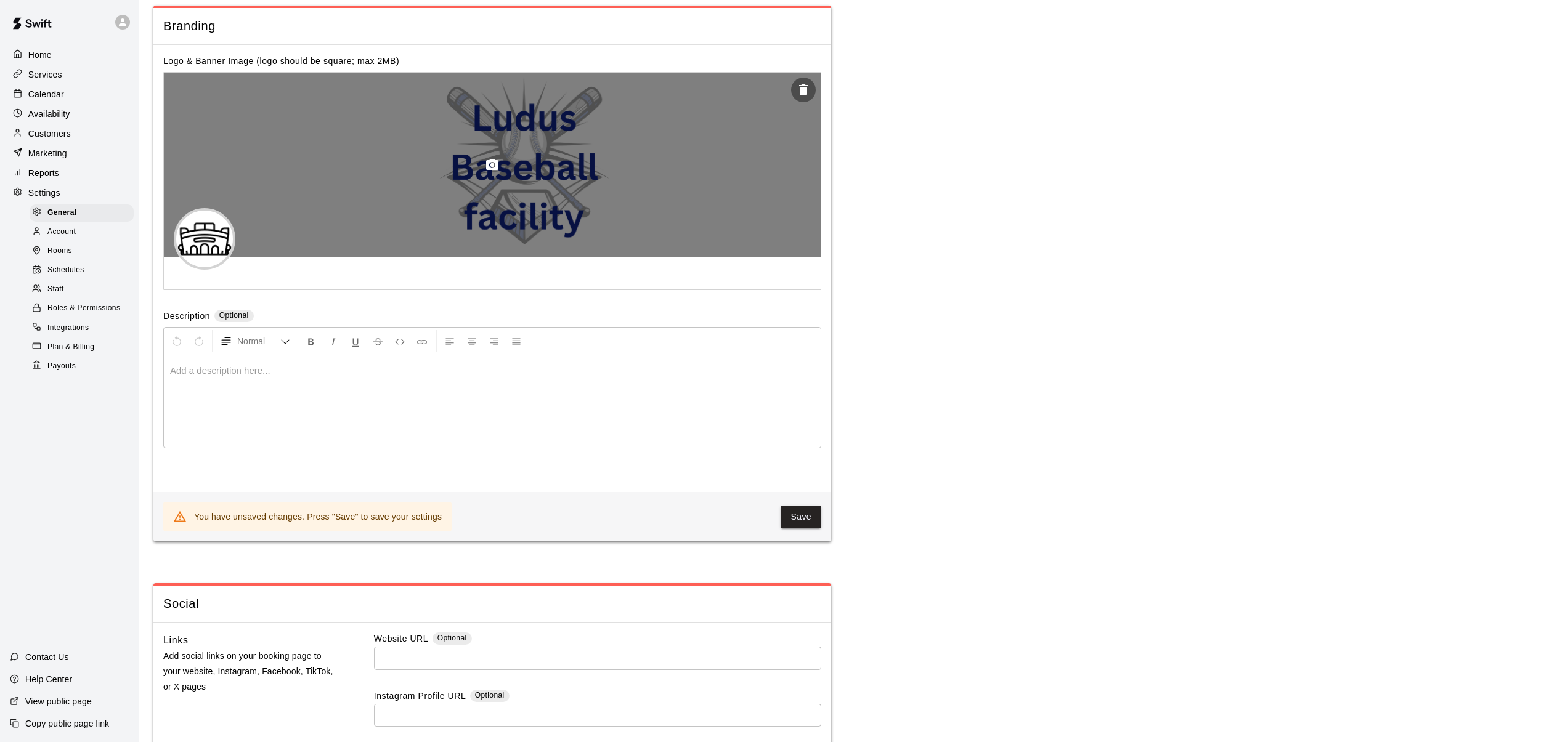
click at [262, 233] on div at bounding box center [492, 165] width 657 height 185
click at [507, 174] on div at bounding box center [492, 165] width 657 height 185
click at [490, 167] on icon "button" at bounding box center [492, 165] width 14 height 14
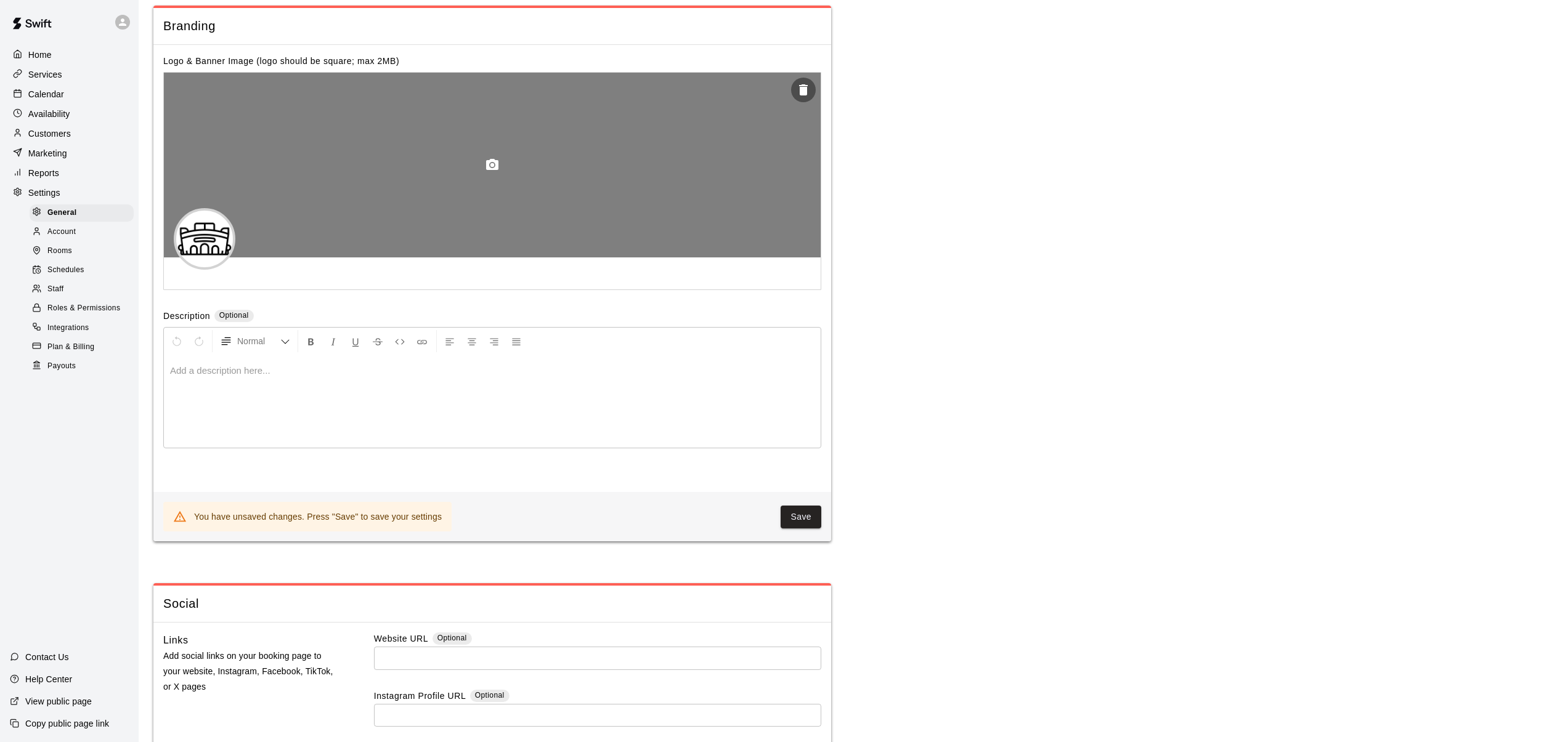
click at [497, 168] on icon "button" at bounding box center [492, 164] width 12 height 11
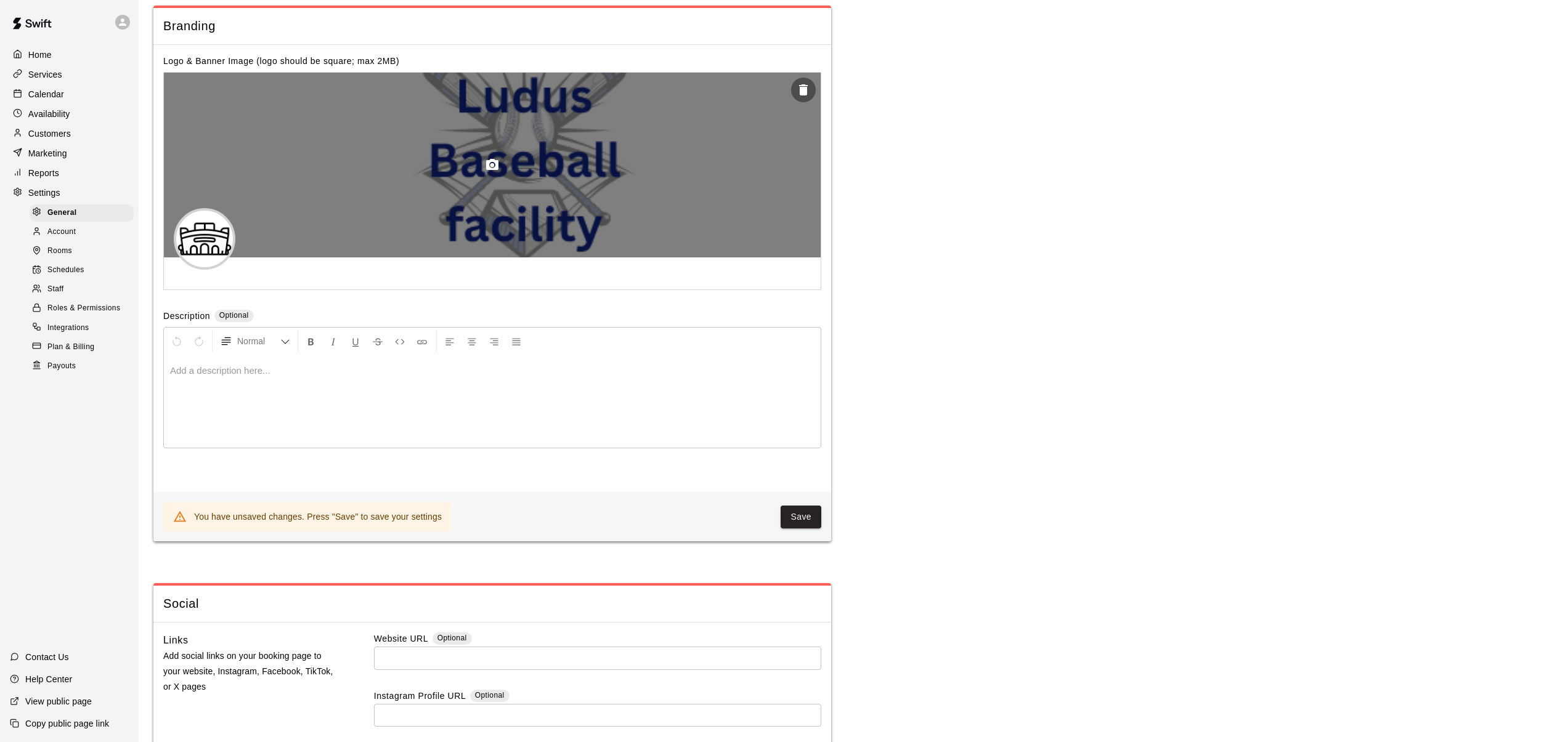
click at [598, 181] on div at bounding box center [492, 165] width 657 height 185
drag, startPoint x: 503, startPoint y: 183, endPoint x: 503, endPoint y: 200, distance: 17.0
click at [503, 200] on div at bounding box center [492, 165] width 657 height 185
click at [492, 167] on circle "button" at bounding box center [492, 165] width 4 height 4
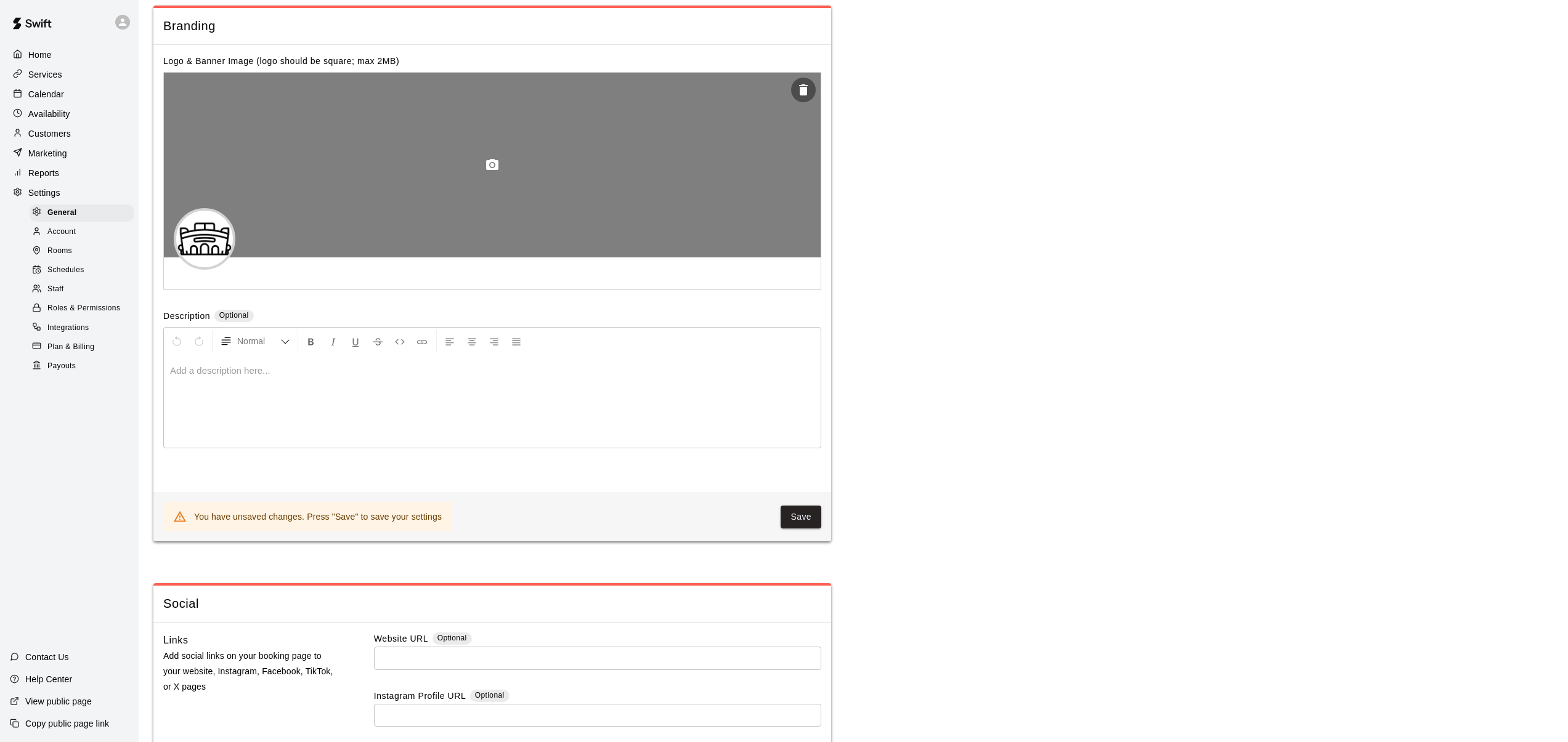
click at [485, 166] on icon "button" at bounding box center [492, 165] width 14 height 14
click at [489, 162] on icon "button" at bounding box center [492, 164] width 12 height 11
click at [489, 165] on icon "button" at bounding box center [492, 164] width 12 height 11
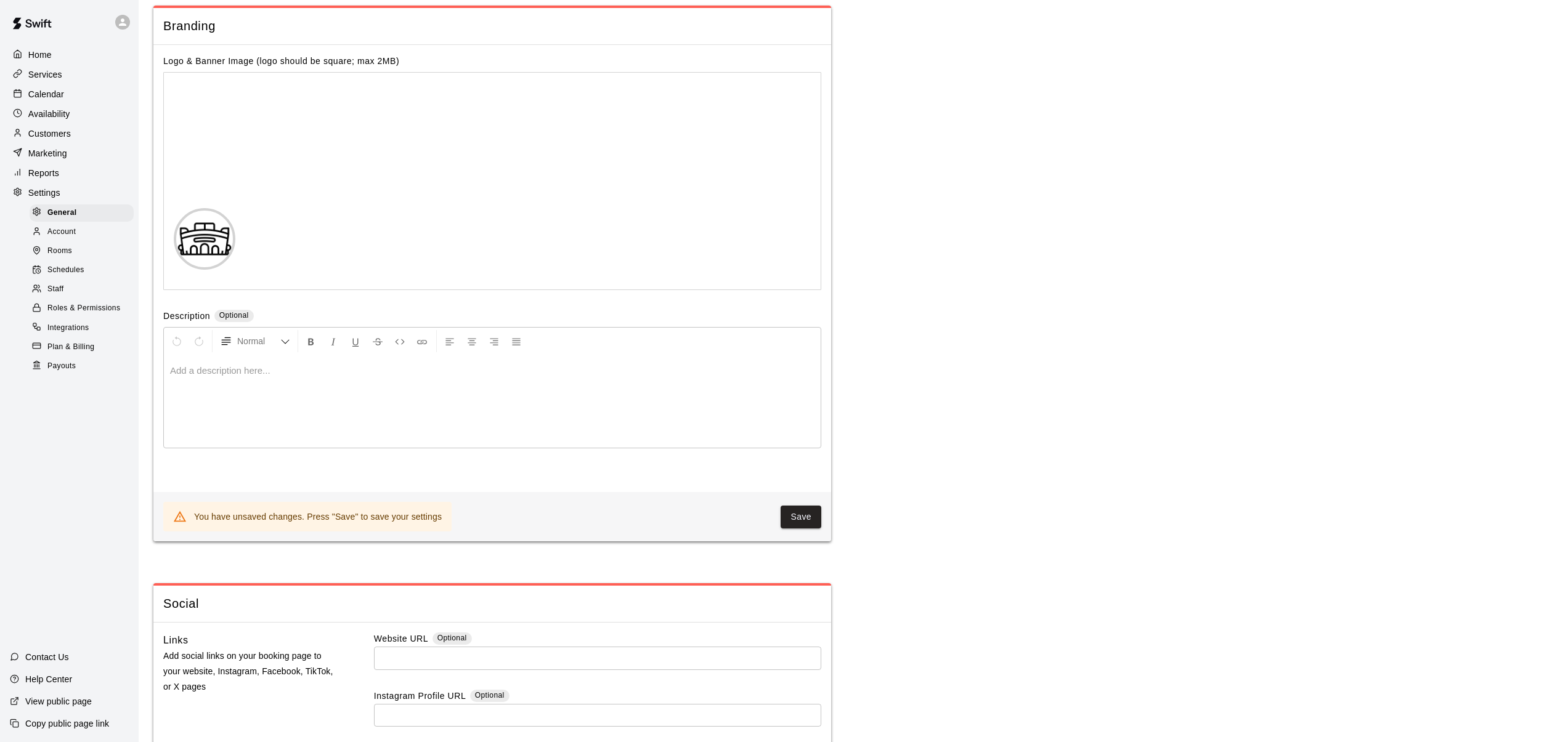
click at [244, 316] on span "Optional" at bounding box center [234, 315] width 30 height 8
click at [206, 314] on label "Description" at bounding box center [187, 316] width 47 height 14
click at [228, 313] on span "Optional" at bounding box center [234, 315] width 30 height 8
click at [284, 345] on icon "Formatting Options" at bounding box center [284, 341] width 10 height 10
click at [284, 342] on icon "Formatting Options" at bounding box center [284, 341] width 10 height 10
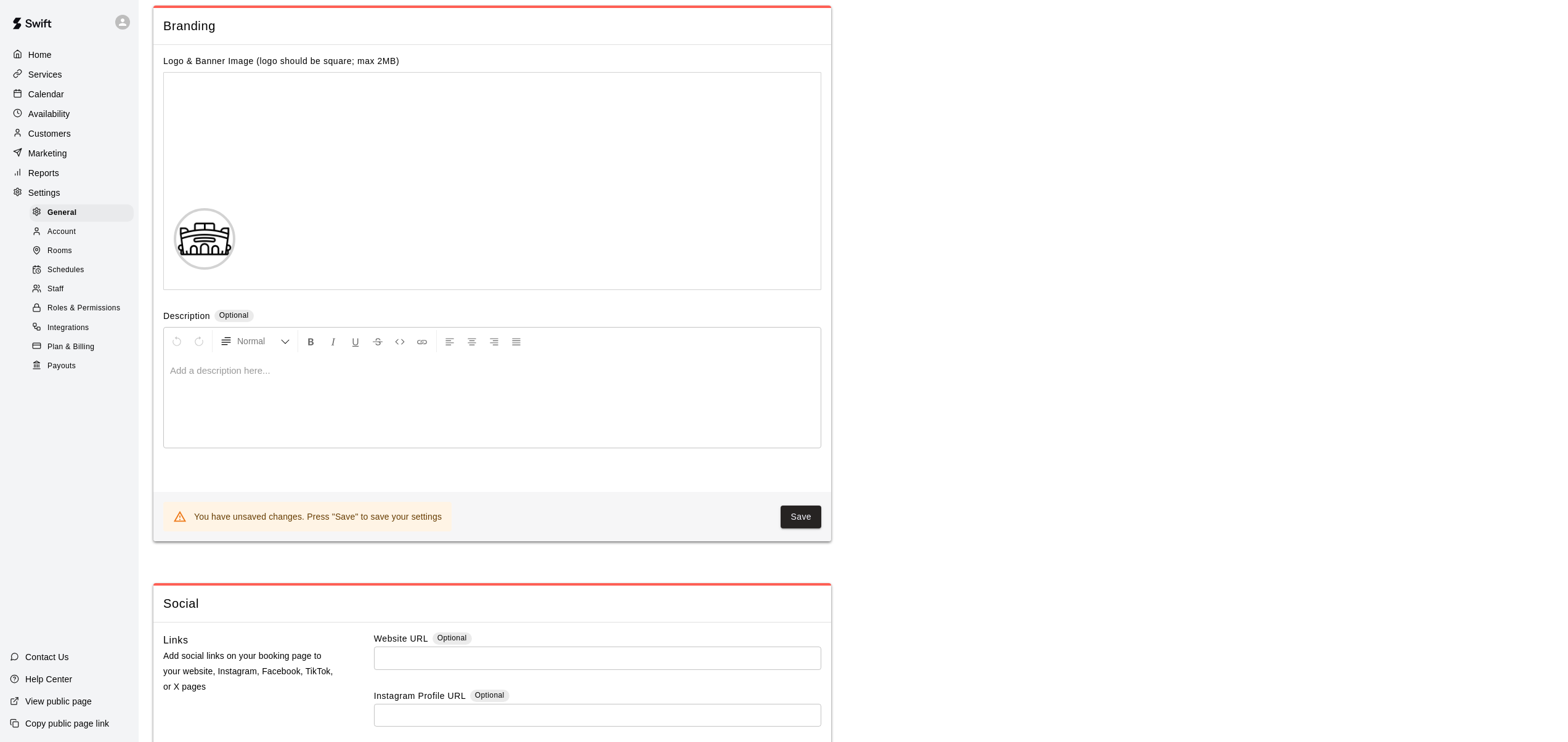
click at [256, 376] on p at bounding box center [492, 371] width 644 height 12
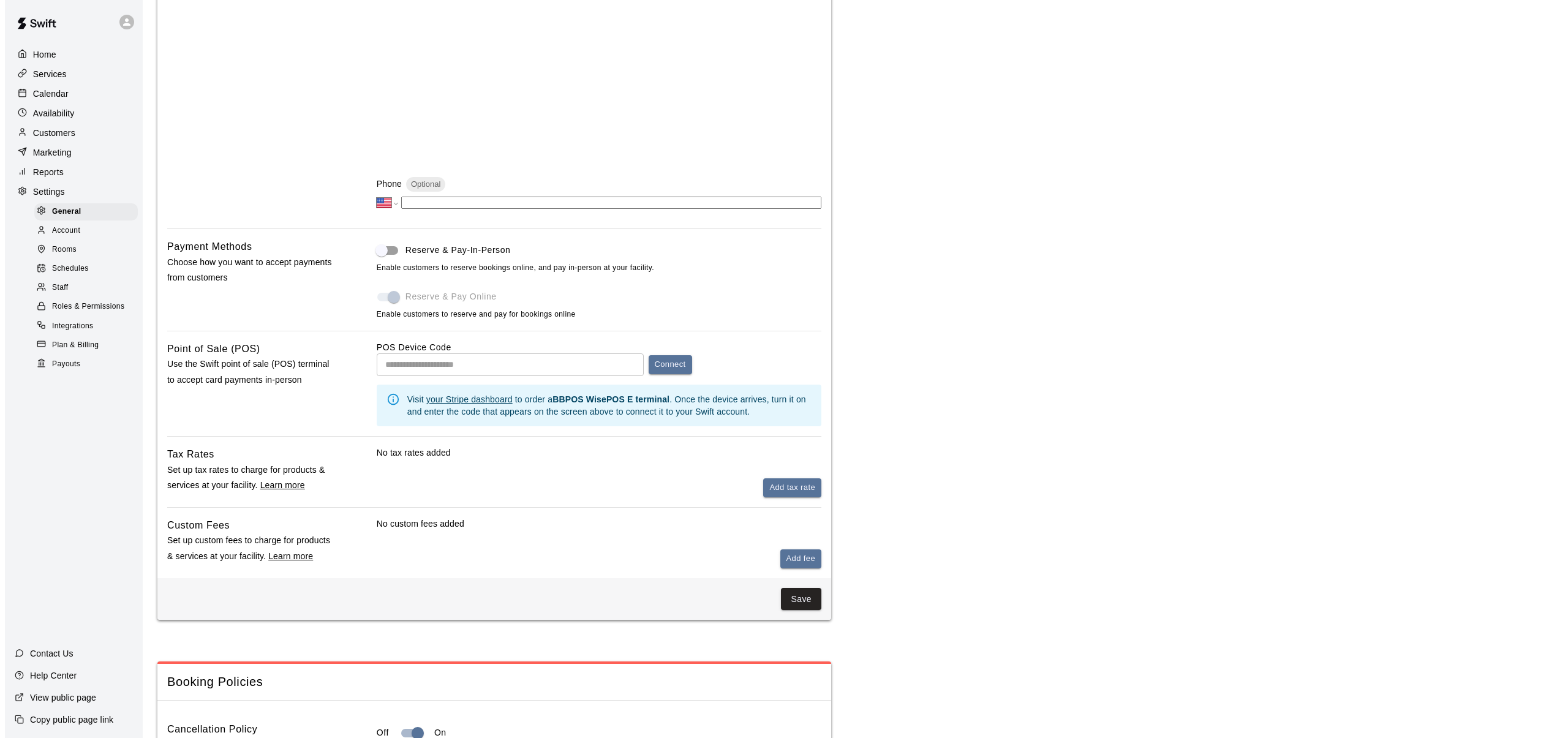
scroll to position [0, 0]
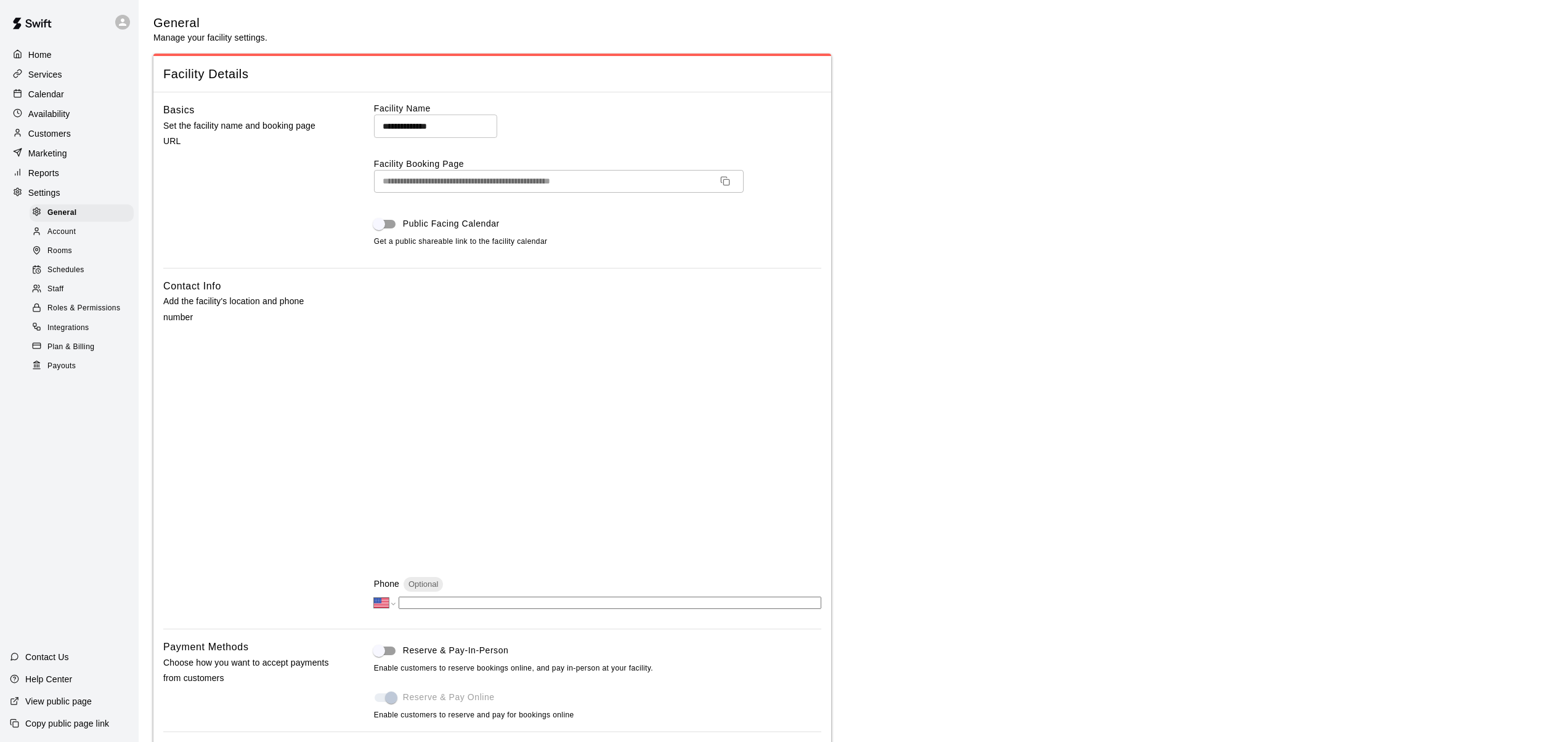
click at [46, 52] on p "Home" at bounding box center [39, 55] width 24 height 12
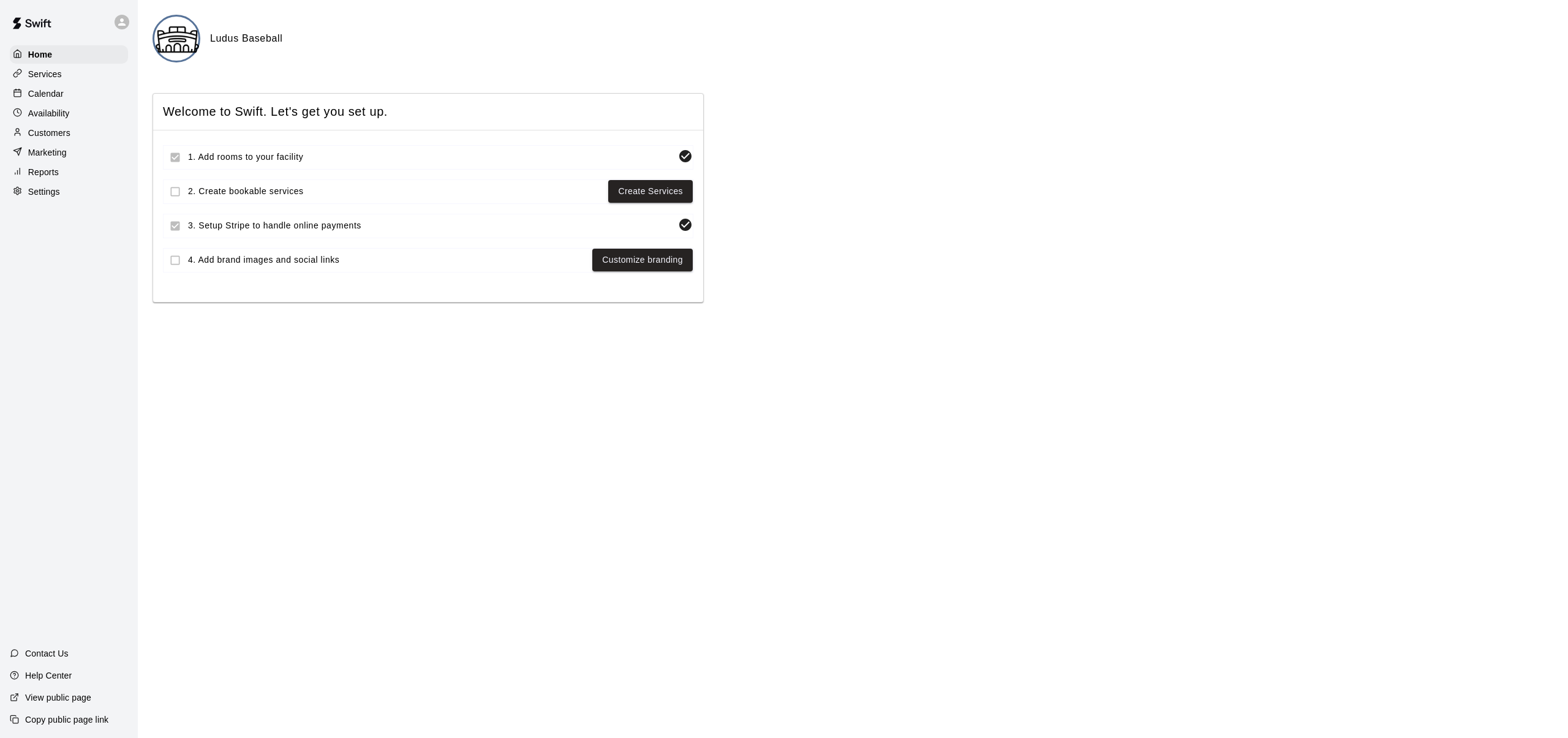
click at [37, 72] on p "Services" at bounding box center [44, 74] width 34 height 12
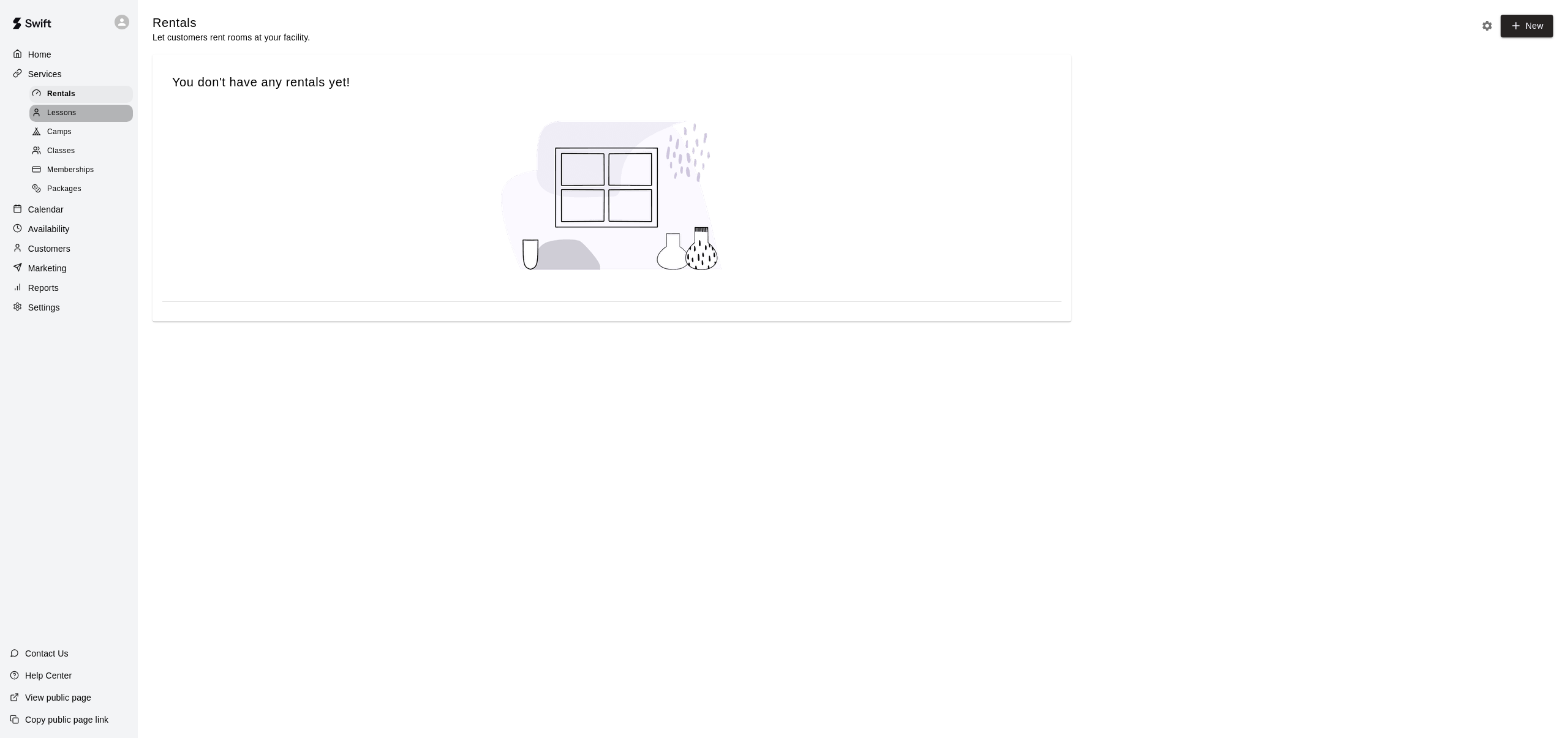
click at [68, 112] on span "Lessons" at bounding box center [62, 113] width 29 height 12
click at [64, 131] on span "Camps" at bounding box center [60, 132] width 24 height 12
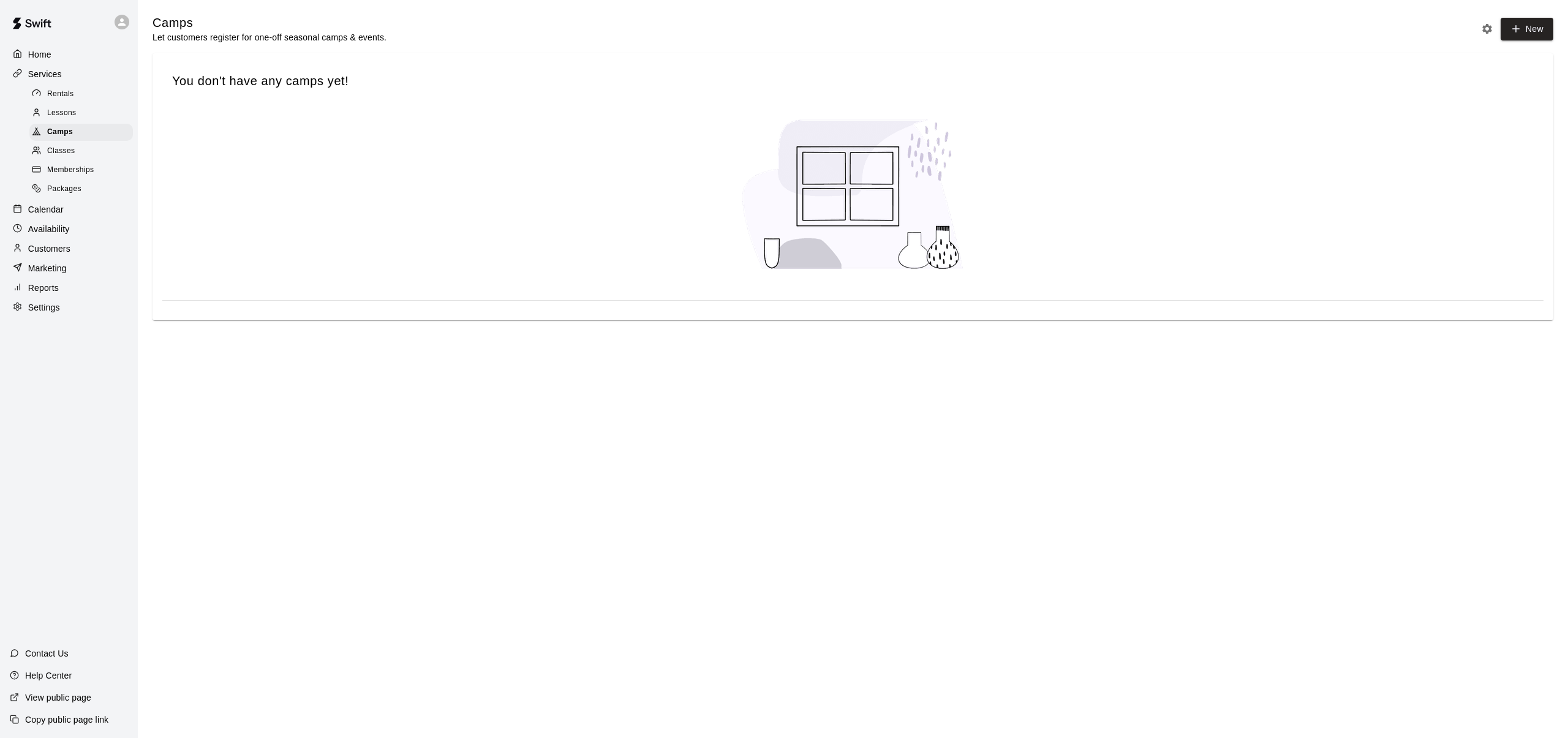
click at [63, 151] on span "Classes" at bounding box center [61, 151] width 28 height 12
click at [64, 168] on span "Memberships" at bounding box center [71, 171] width 47 height 12
